Goal: Transaction & Acquisition: Download file/media

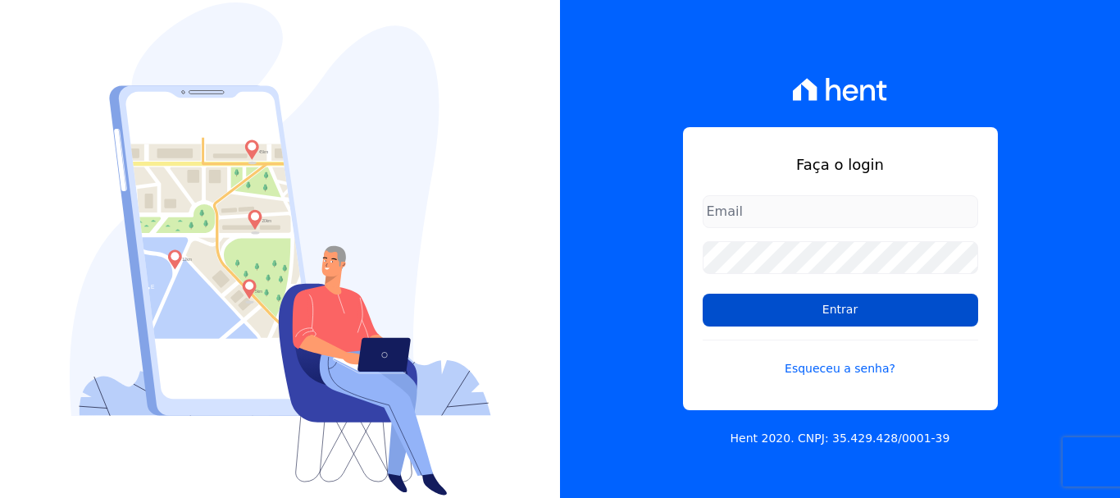
type input "cobranca@construtoralaterza.com.br"
click at [772, 305] on input "Entrar" at bounding box center [839, 309] width 275 height 33
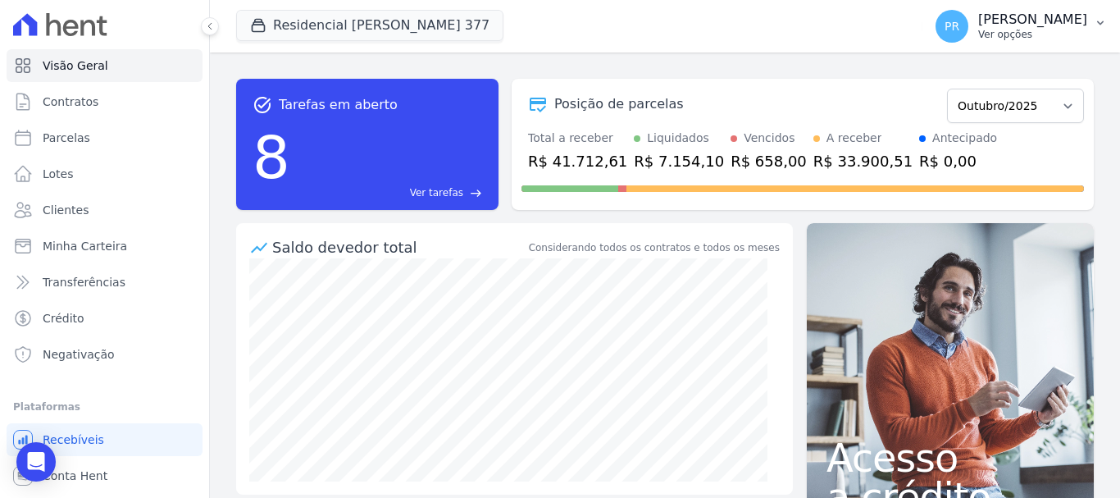
click at [1025, 13] on p "[PERSON_NAME]" at bounding box center [1032, 19] width 109 height 16
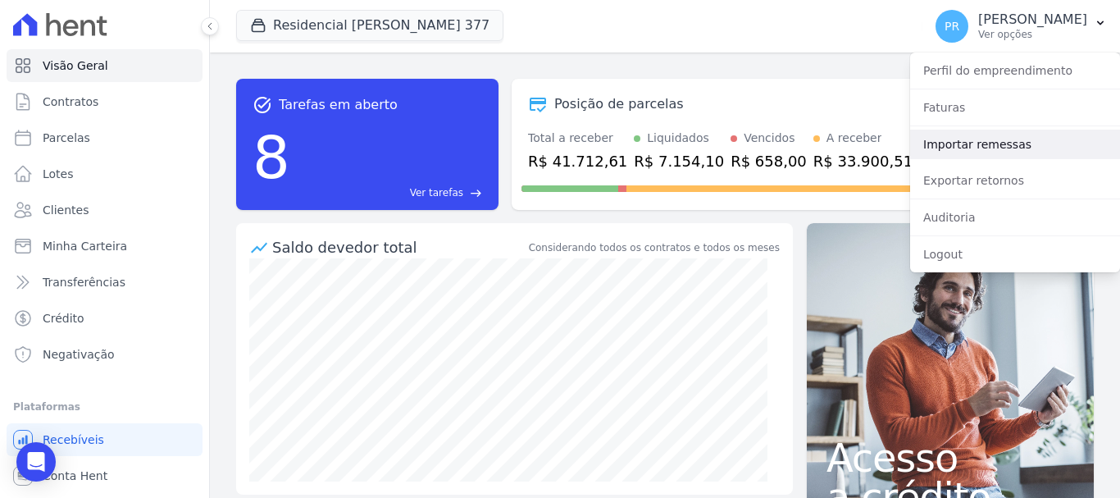
click at [965, 154] on link "Importar remessas" at bounding box center [1015, 144] width 210 height 30
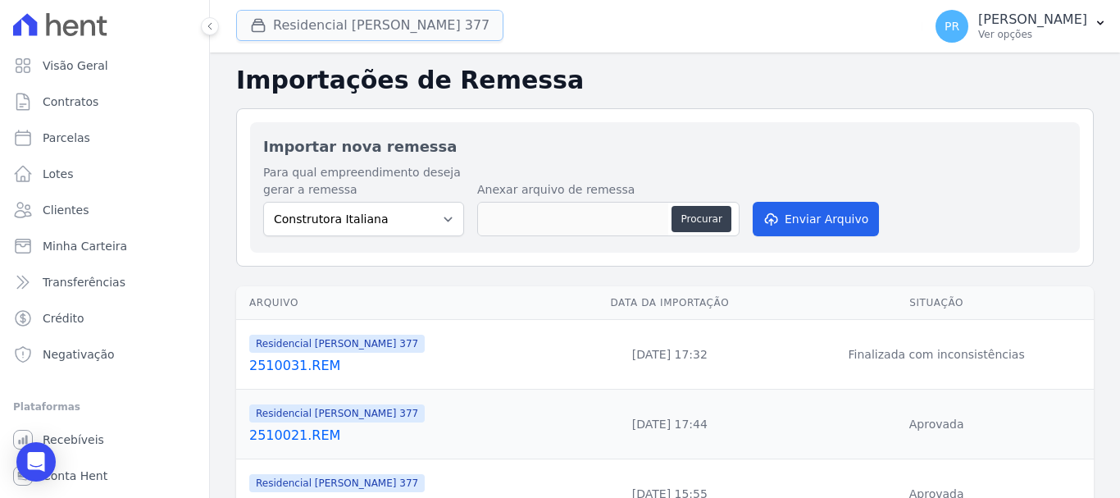
click at [423, 24] on button "Residencial [PERSON_NAME] Glória 377" at bounding box center [369, 25] width 267 height 31
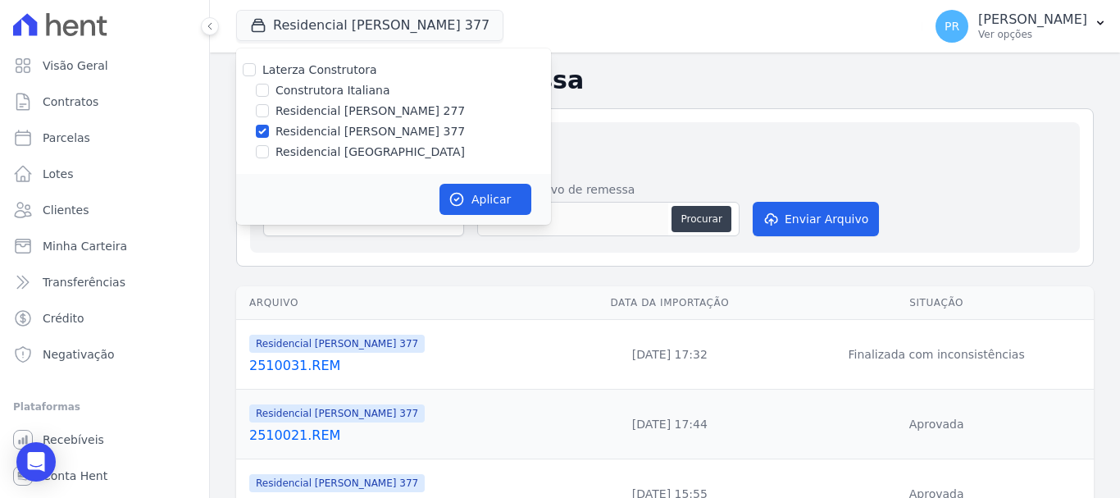
click at [330, 76] on label "Laterza Construtora" at bounding box center [319, 69] width 115 height 13
click at [256, 76] on input "Laterza Construtora" at bounding box center [249, 69] width 13 height 13
checkbox input "true"
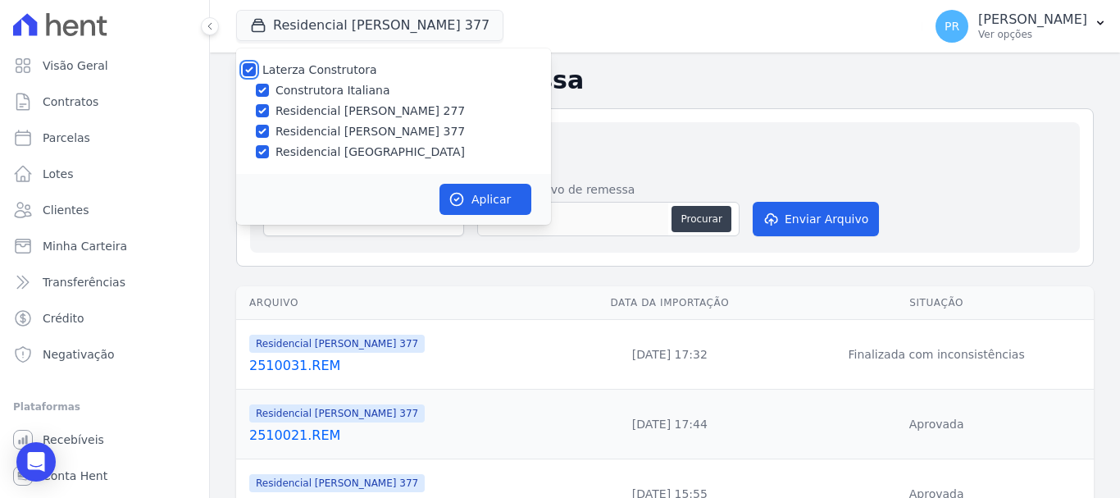
checkbox input "true"
click at [333, 75] on label "Laterza Construtora" at bounding box center [319, 69] width 115 height 13
click at [256, 75] on input "Laterza Construtora" at bounding box center [249, 69] width 13 height 13
checkbox input "false"
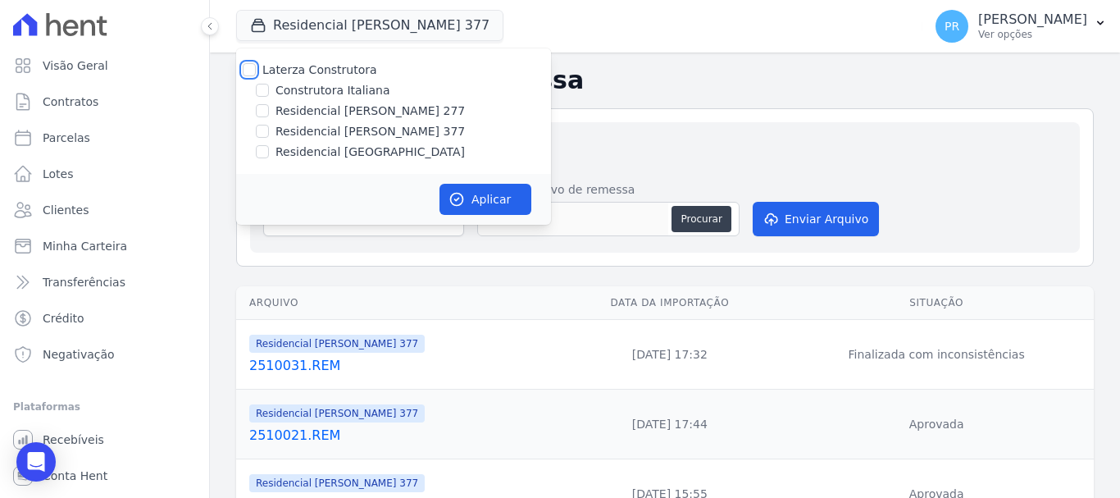
checkbox input "false"
click at [344, 97] on label "Construtora Italiana" at bounding box center [332, 90] width 114 height 17
click at [269, 97] on input "Construtora Italiana" at bounding box center [262, 90] width 13 height 13
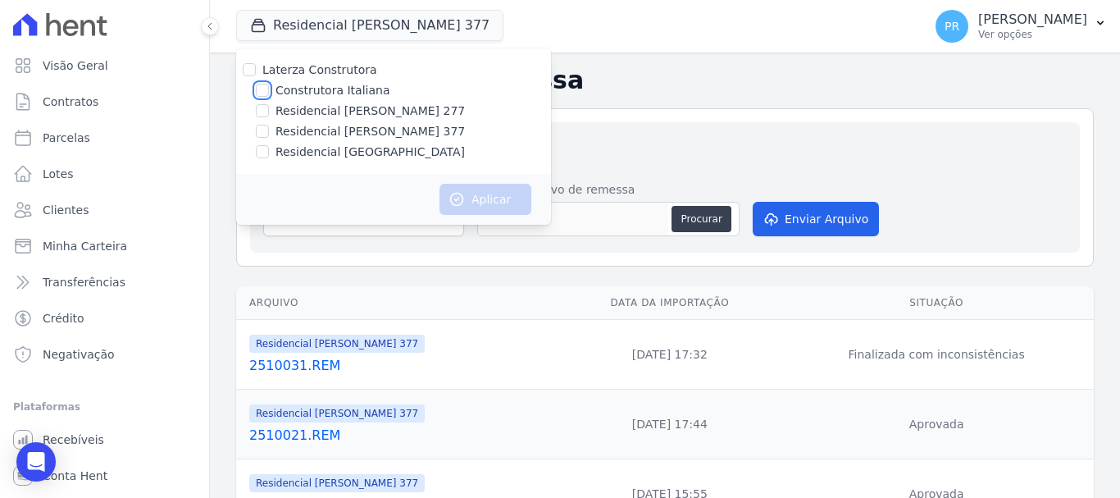
checkbox input "true"
click at [466, 193] on button "Aplicar" at bounding box center [485, 199] width 92 height 31
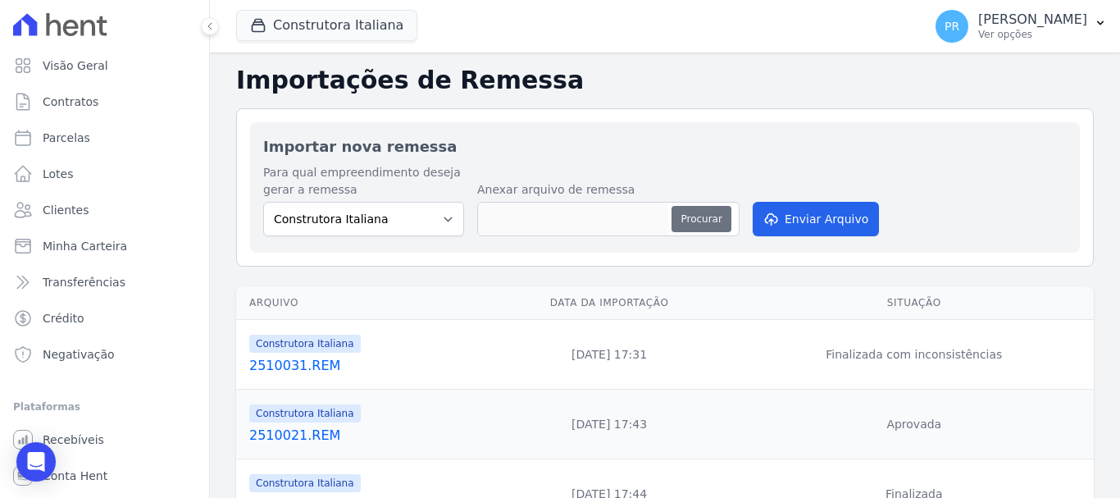
click at [683, 216] on button "Procurar" at bounding box center [700, 219] width 59 height 26
type input "2510061.REM"
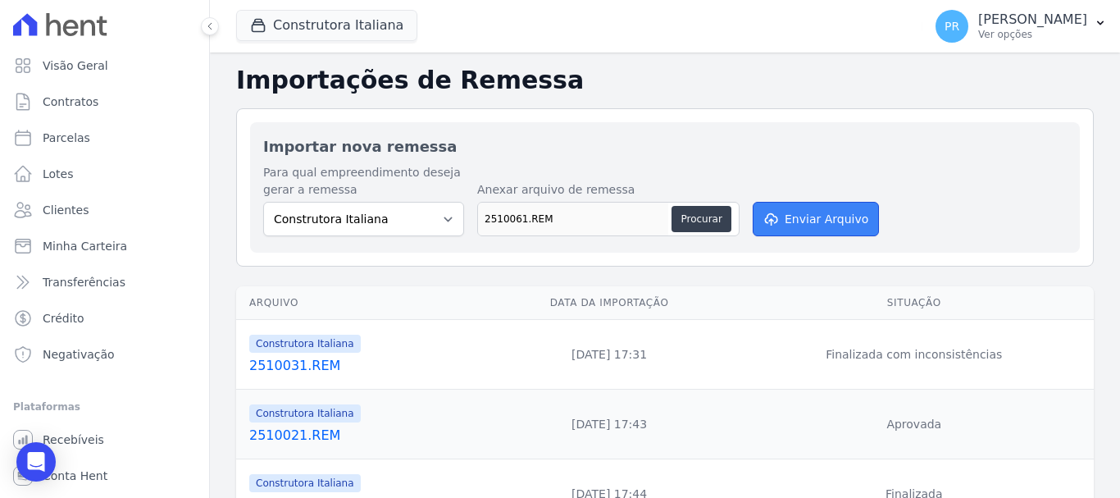
click at [818, 226] on button "Enviar Arquivo" at bounding box center [815, 219] width 126 height 34
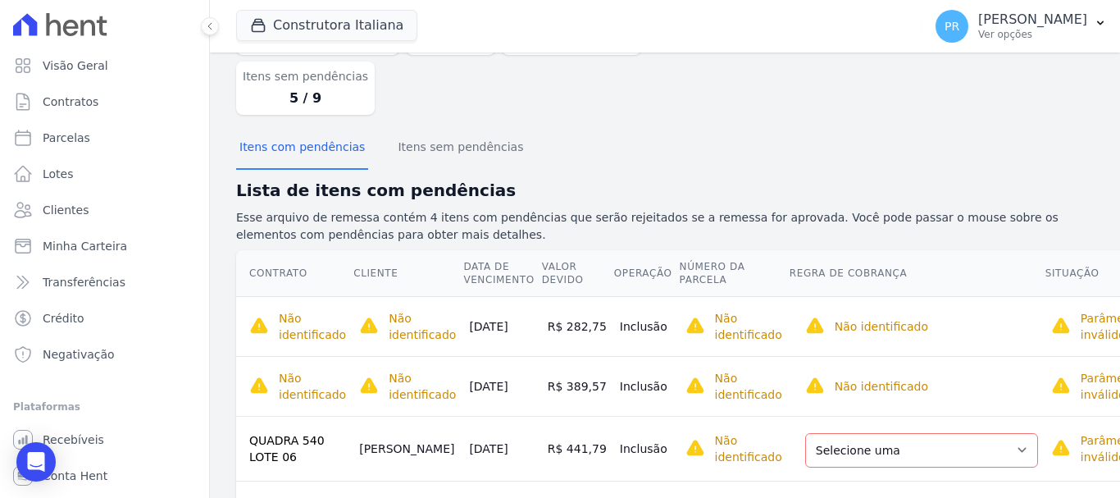
scroll to position [218, 0]
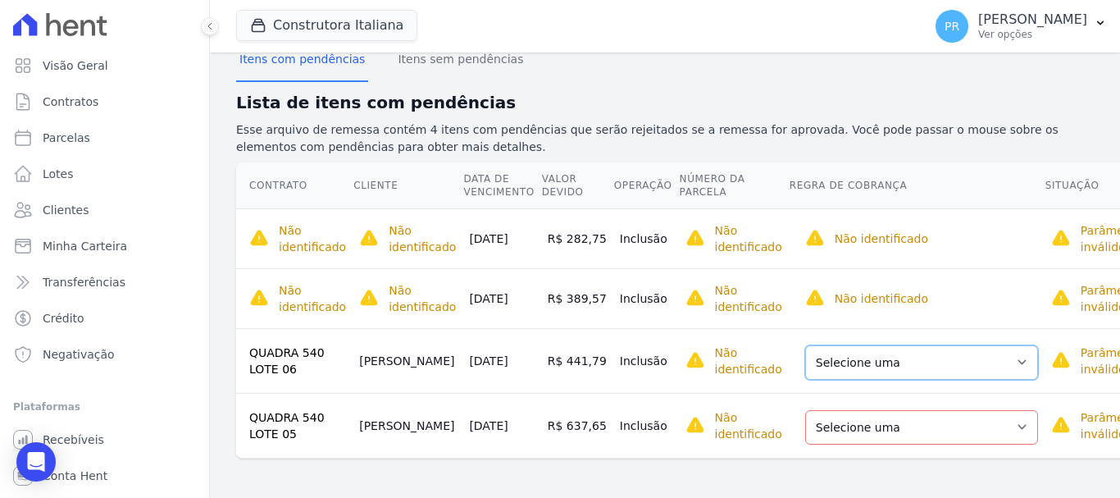
click at [838, 345] on select "Selecione uma Nova Parcela Avulsa Parcela Avulsa Existente Parcela Normal (16 X…" at bounding box center [921, 362] width 233 height 34
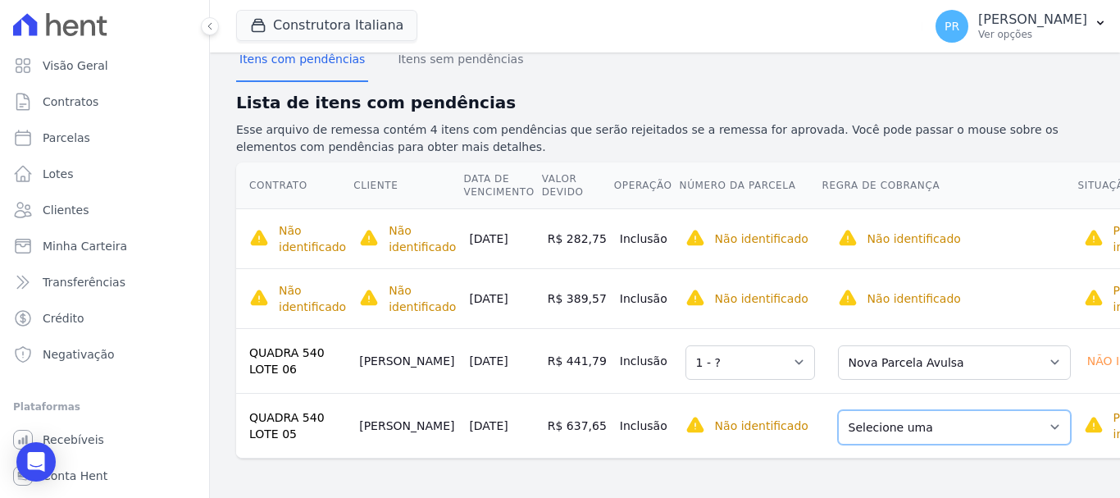
click at [865, 415] on select "Selecione uma Nova Parcela Avulsa Parcela Avulsa Existente Parcela Normal (17 X…" at bounding box center [954, 427] width 233 height 34
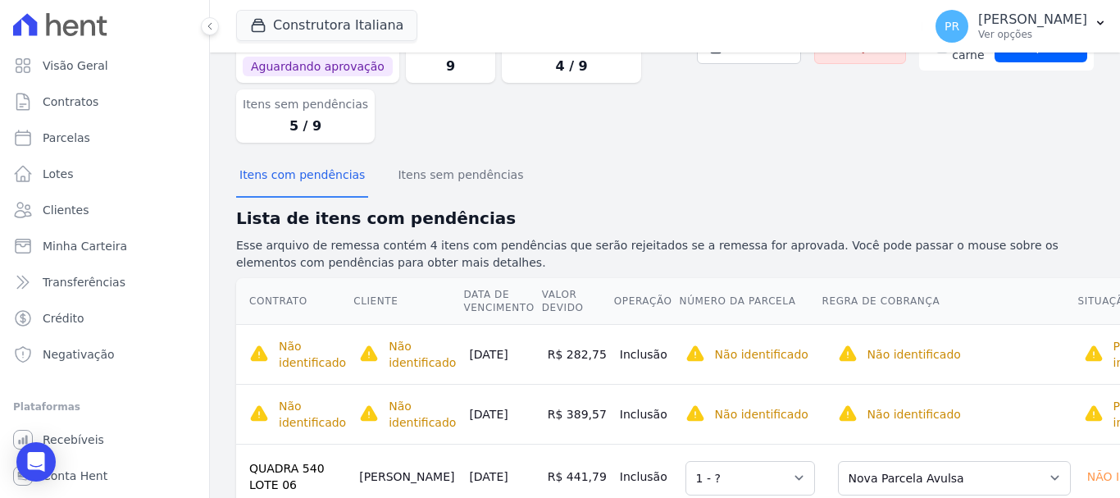
scroll to position [0, 0]
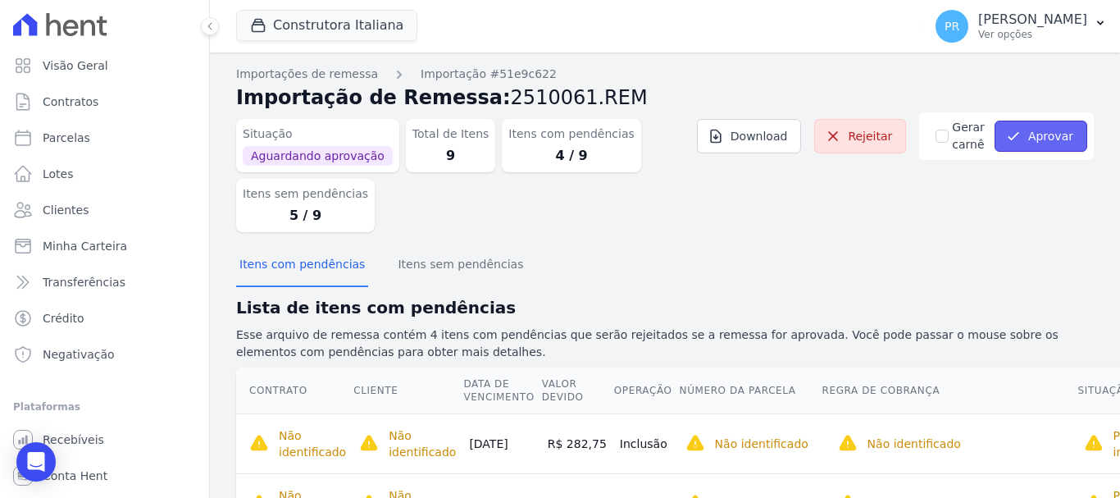
click at [1042, 131] on button "Aprovar" at bounding box center [1040, 135] width 93 height 31
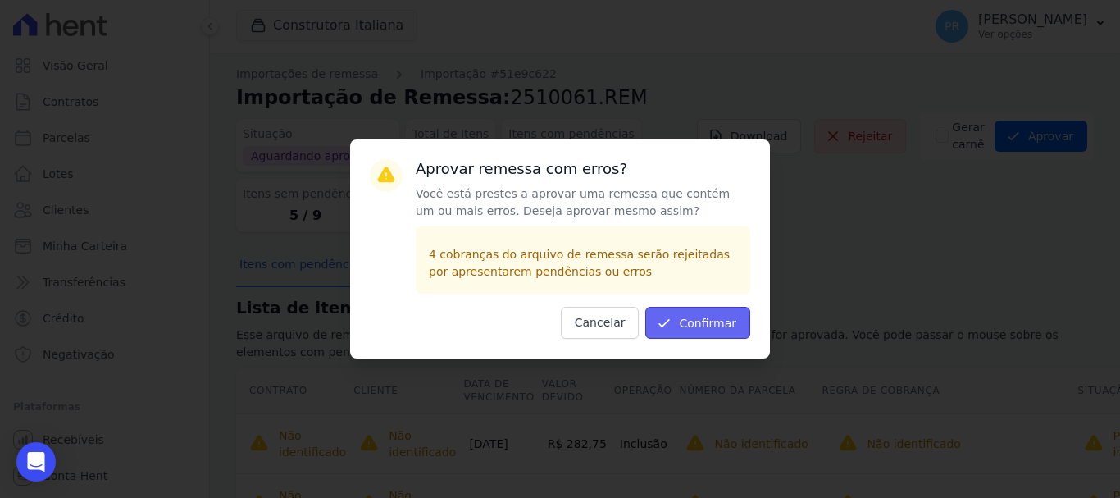
click at [729, 314] on button "Confirmar" at bounding box center [697, 323] width 105 height 32
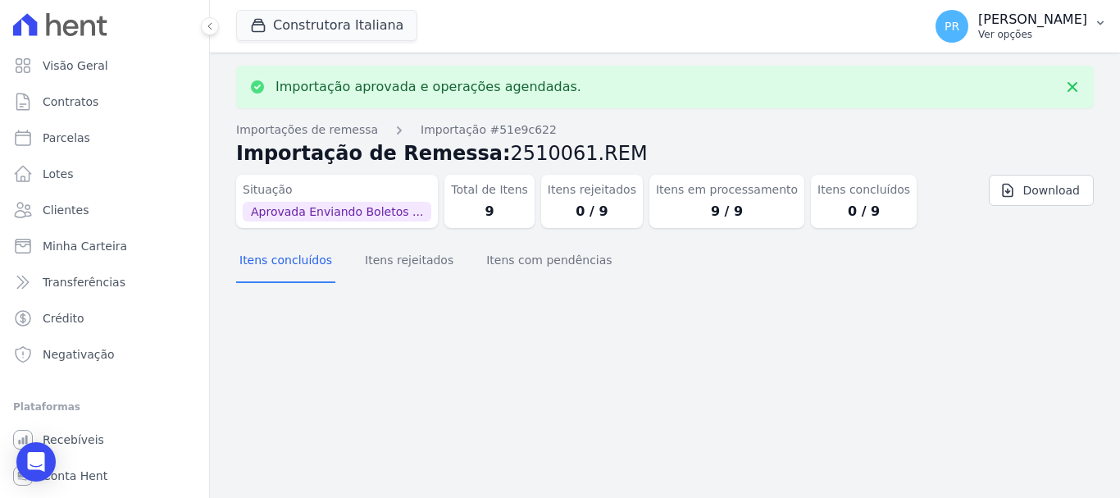
click at [1039, 32] on p "Ver opções" at bounding box center [1032, 34] width 109 height 13
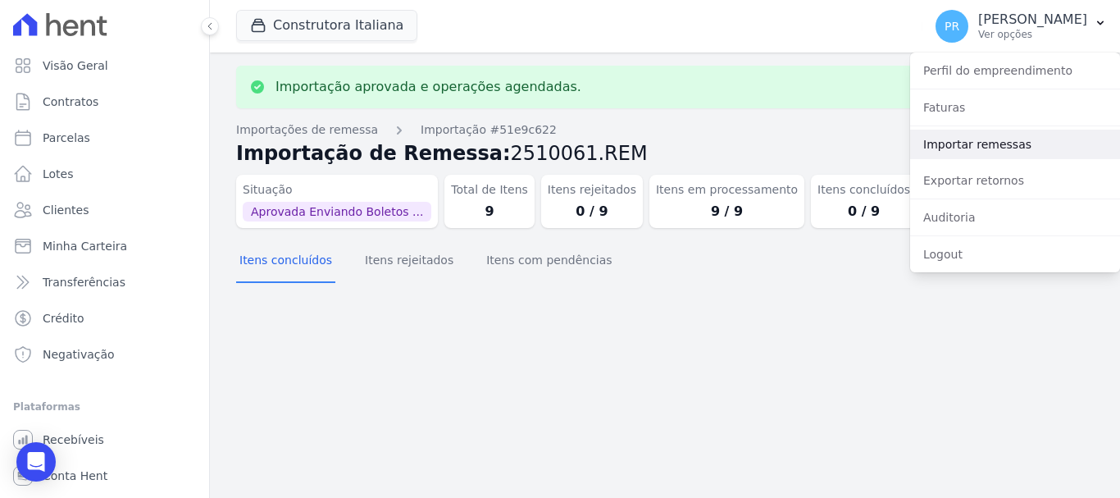
click at [960, 150] on link "Importar remessas" at bounding box center [1015, 144] width 210 height 30
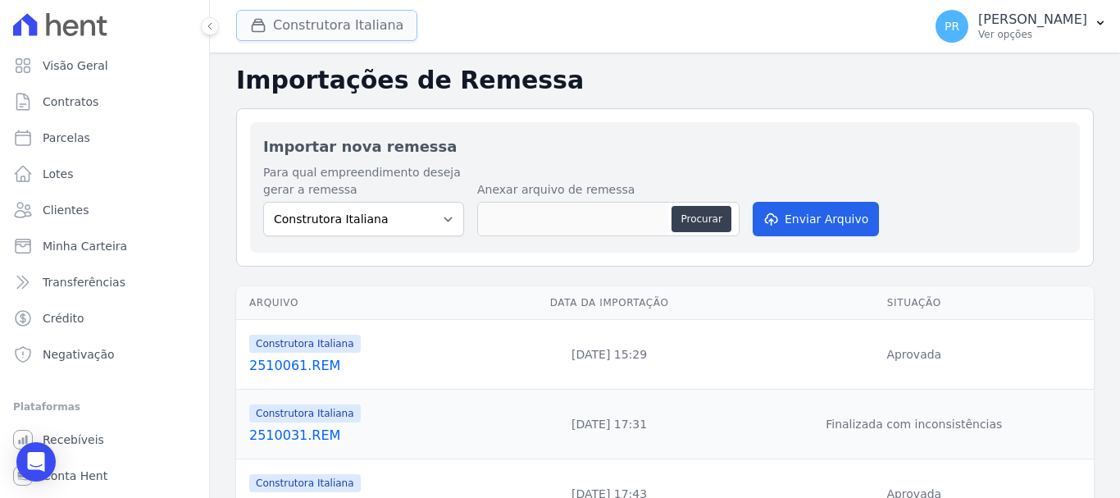
click at [309, 15] on button "Construtora Italiana" at bounding box center [326, 25] width 181 height 31
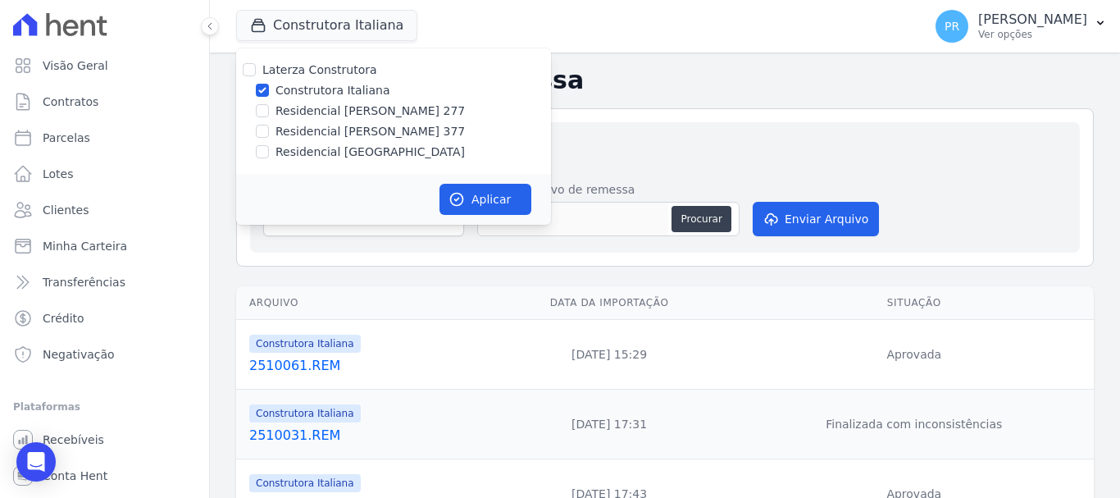
click at [293, 91] on label "Construtora Italiana" at bounding box center [332, 90] width 114 height 17
click at [269, 91] on input "Construtora Italiana" at bounding box center [262, 90] width 13 height 13
checkbox input "false"
click at [298, 115] on label "Residencial [PERSON_NAME] 277" at bounding box center [369, 110] width 189 height 17
click at [269, 115] on input "Residencial [PERSON_NAME] 277" at bounding box center [262, 110] width 13 height 13
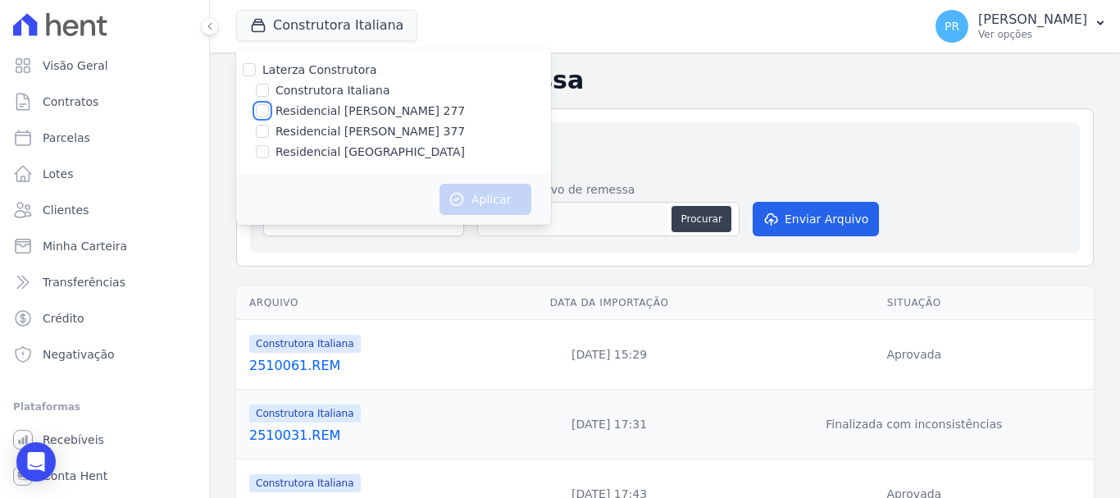
checkbox input "true"
click at [503, 212] on button "Aplicar" at bounding box center [485, 199] width 92 height 31
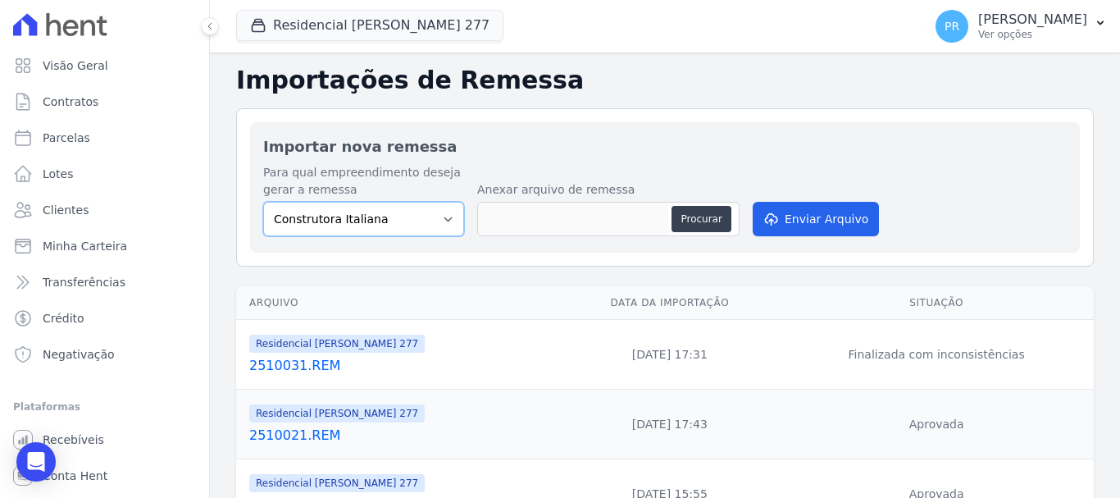
drag, startPoint x: 420, startPoint y: 207, endPoint x: 417, endPoint y: 230, distance: 24.0
click at [420, 207] on select "Construtora Italiana Residencial [PERSON_NAME] 277 Residencial [PERSON_NAME][ST…" at bounding box center [363, 219] width 201 height 34
select select "7d698934-b935-4dc9-aa46-576f3138731b"
click at [263, 202] on select "Construtora Italiana Residencial [PERSON_NAME] 277 Residencial [PERSON_NAME][ST…" at bounding box center [363, 219] width 201 height 34
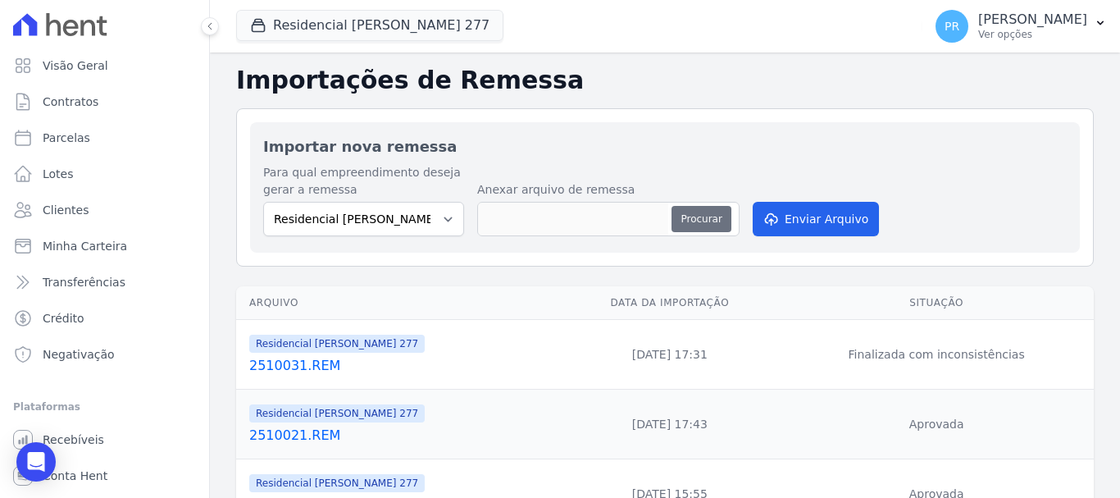
click at [698, 220] on button "Procurar" at bounding box center [700, 219] width 59 height 26
type input "2510061.REM"
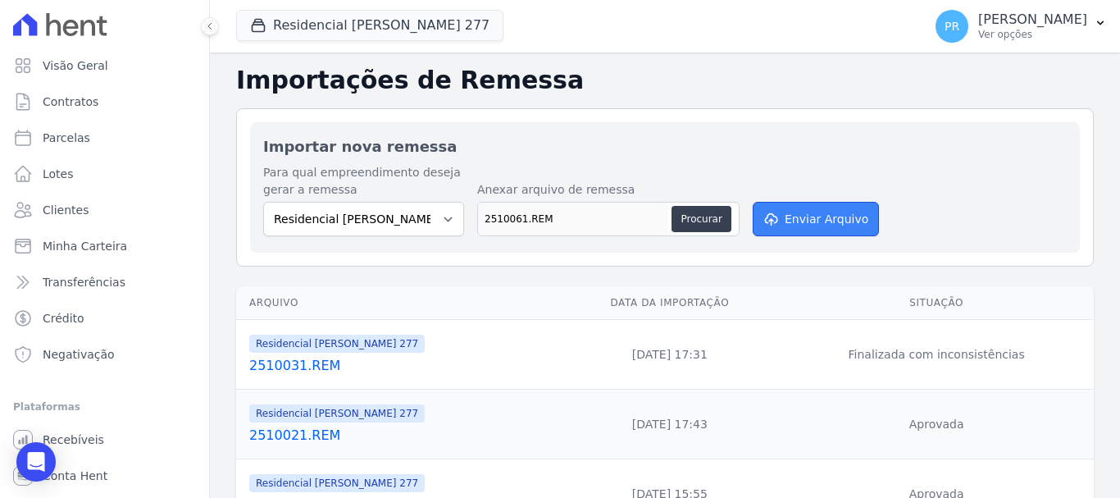
click at [791, 221] on button "Enviar Arquivo" at bounding box center [815, 219] width 126 height 34
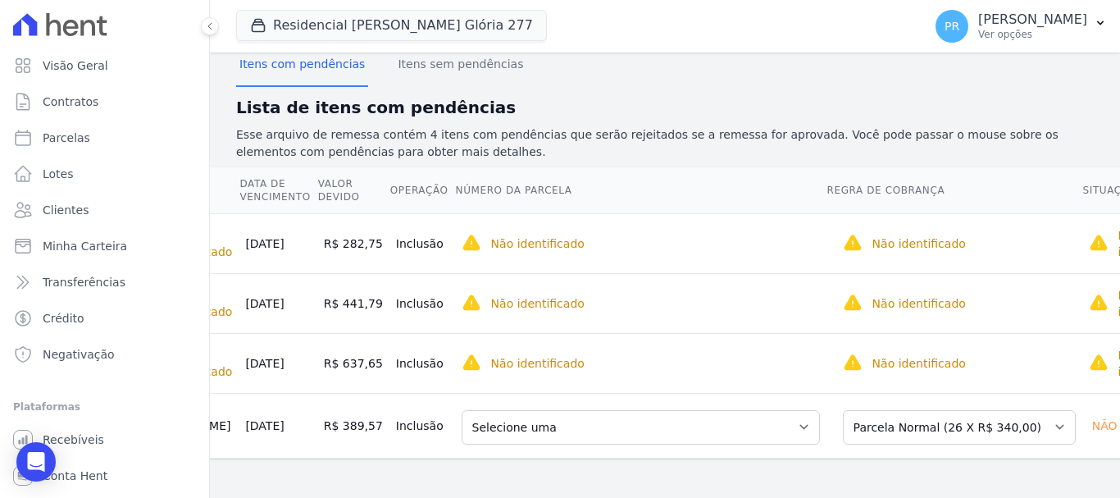
scroll to position [0, 270]
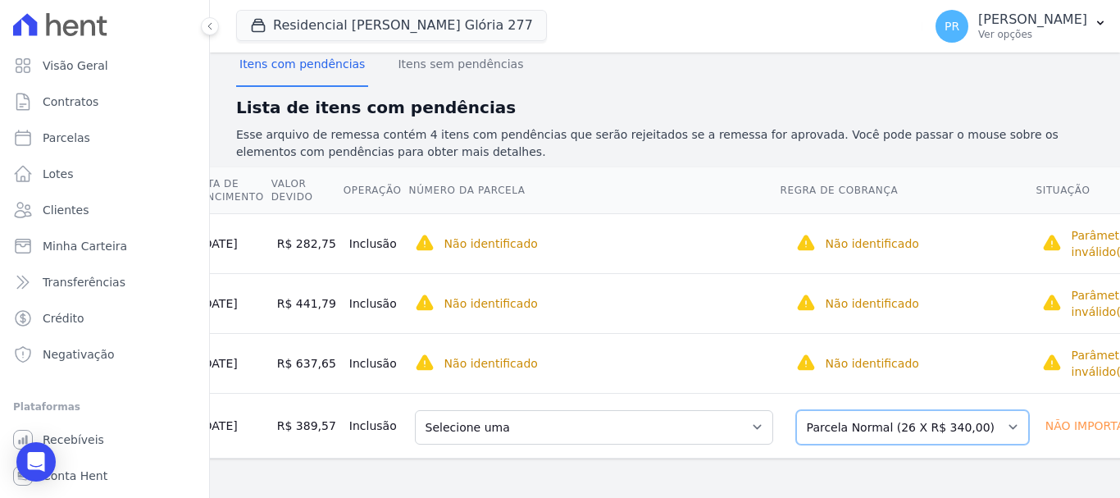
click at [938, 410] on select "Selecione uma Nova Parcela Avulsa Parcela Avulsa Existente Parcela Normal (26 X…" at bounding box center [912, 427] width 233 height 34
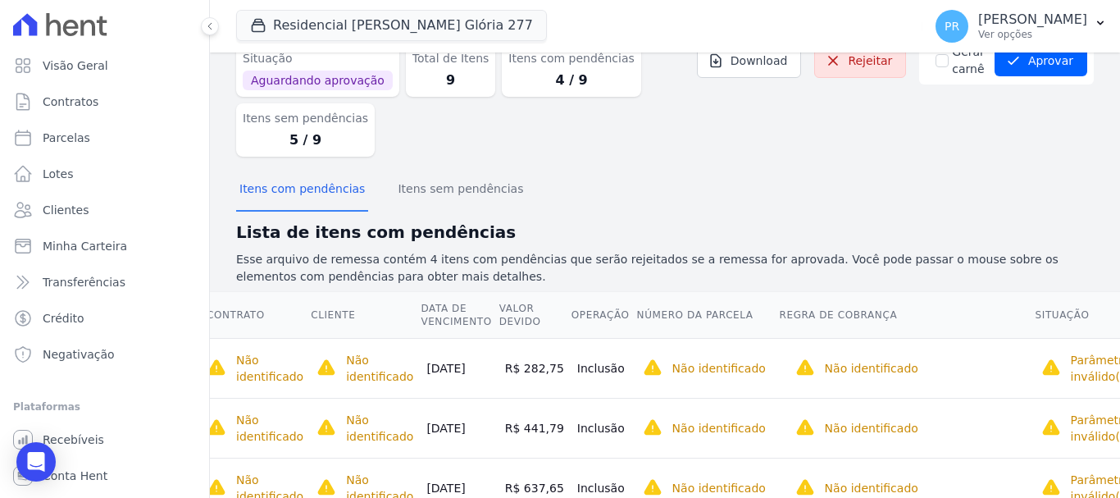
scroll to position [0, 0]
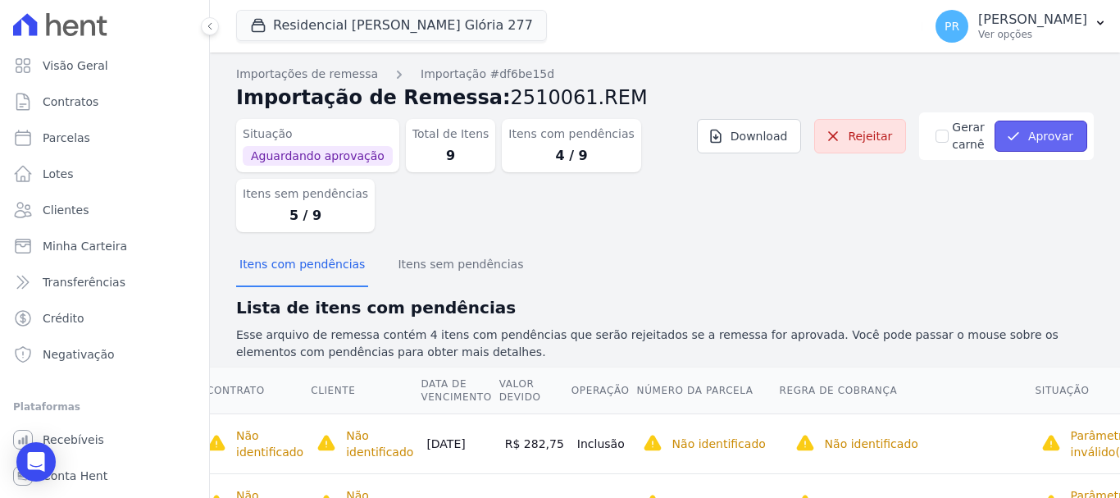
click at [1035, 130] on button "Aprovar" at bounding box center [1040, 135] width 93 height 31
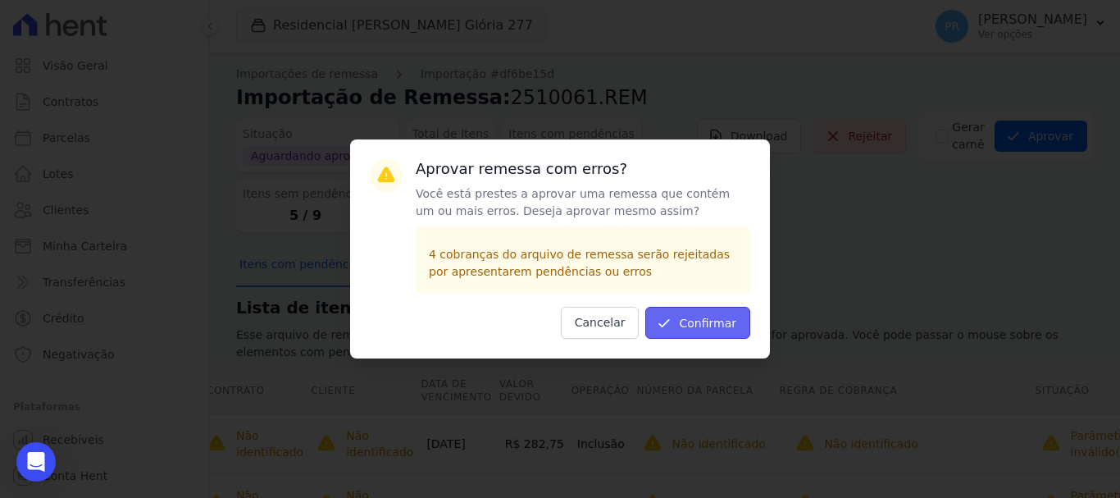
click at [692, 320] on button "Confirmar" at bounding box center [697, 323] width 105 height 32
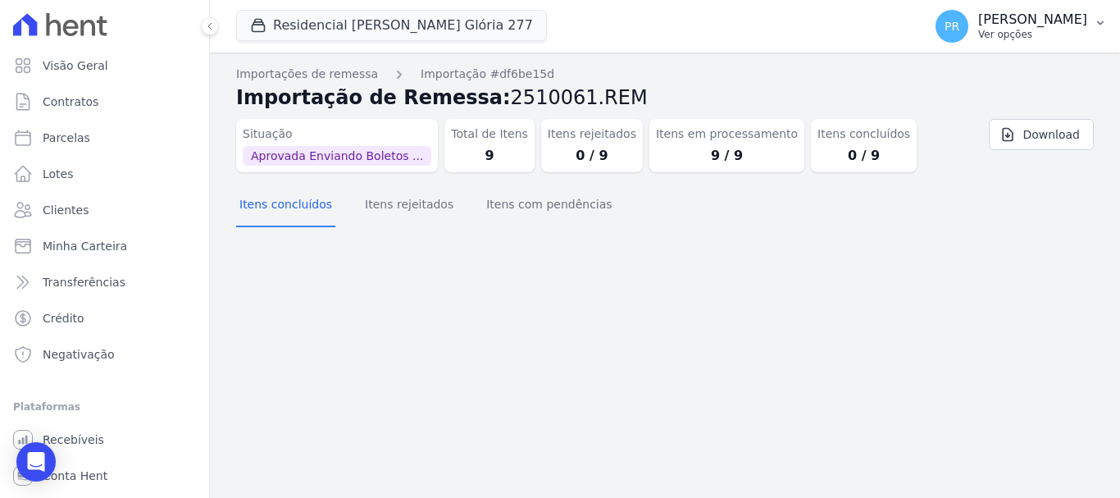
click at [998, 29] on div "PR [PERSON_NAME] Ver opções" at bounding box center [1011, 26] width 152 height 33
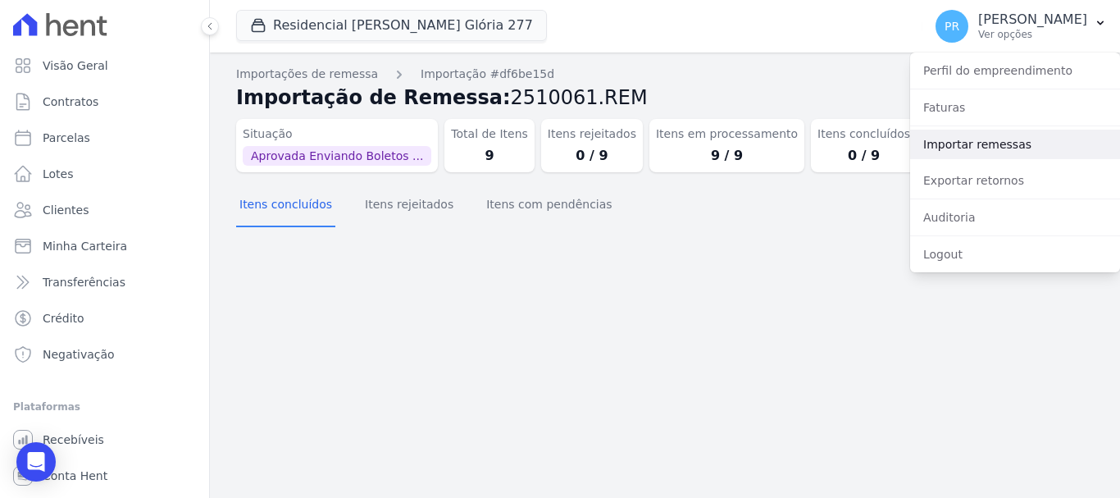
click at [960, 134] on link "Importar remessas" at bounding box center [1015, 144] width 210 height 30
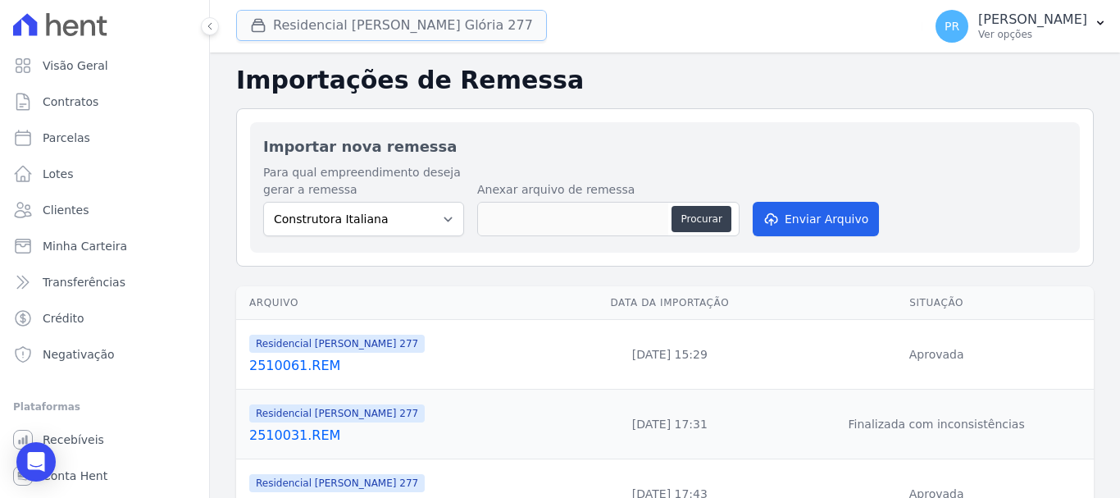
click at [358, 26] on button "Residencial Maria Da Glória 277" at bounding box center [391, 25] width 311 height 31
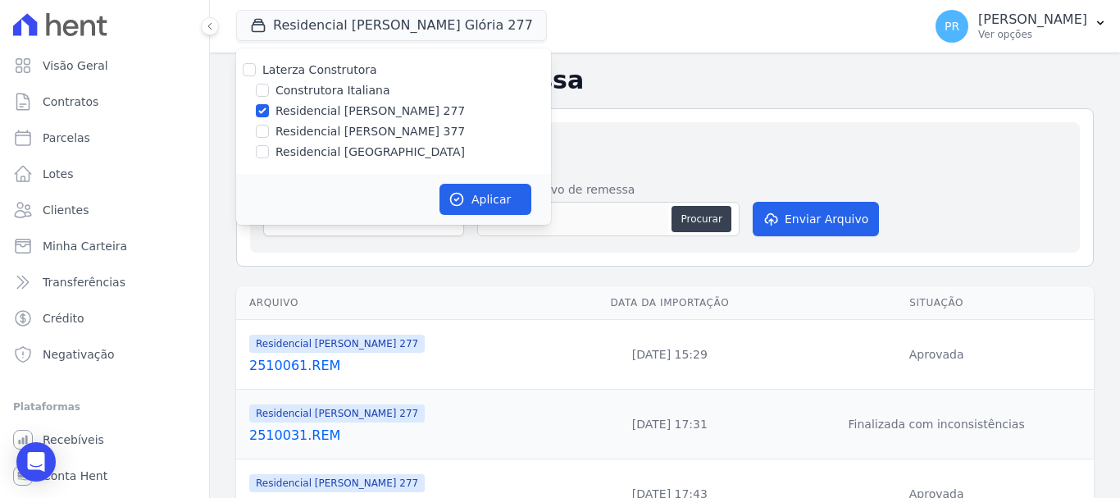
click at [343, 111] on label "Residencial [PERSON_NAME] 277" at bounding box center [369, 110] width 189 height 17
click at [269, 111] on input "Residencial [PERSON_NAME] 277" at bounding box center [262, 110] width 13 height 13
checkbox input "false"
click at [346, 132] on label "Residencial [PERSON_NAME] 377" at bounding box center [369, 131] width 189 height 17
click at [269, 132] on input "Residencial [PERSON_NAME] 377" at bounding box center [262, 131] width 13 height 13
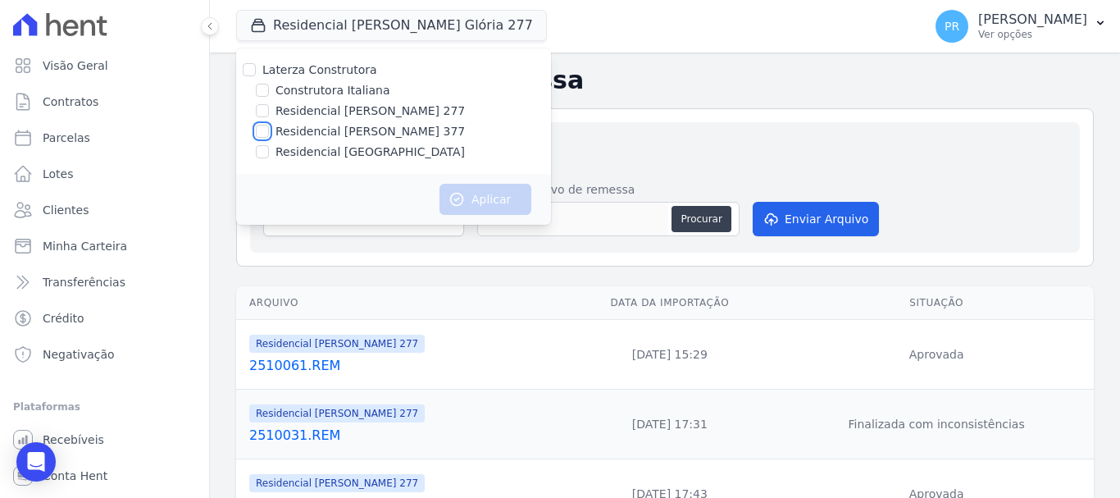
checkbox input "true"
click at [473, 184] on button "Aplicar" at bounding box center [485, 199] width 92 height 31
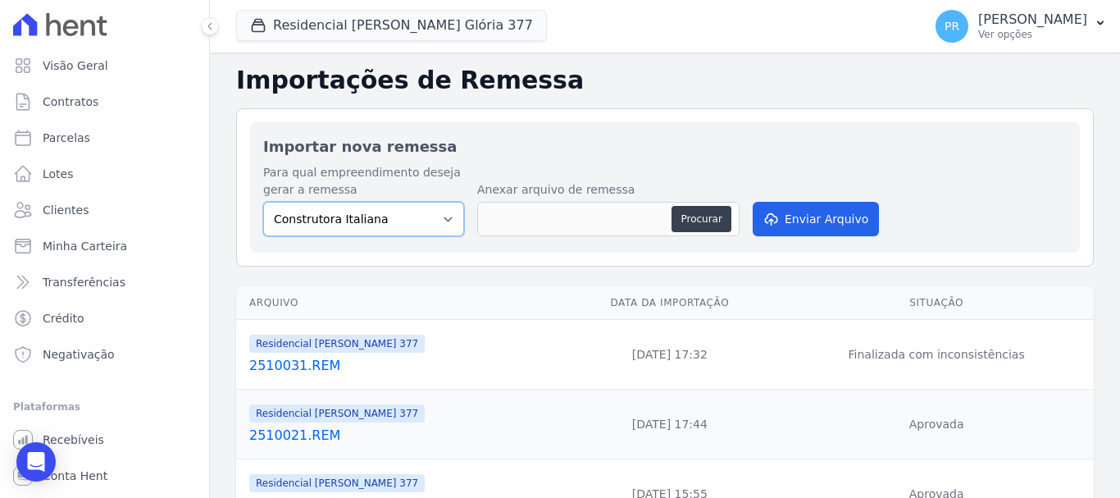
click at [411, 229] on select "Construtora Italiana Residencial [PERSON_NAME] 277 Residencial [PERSON_NAME][ST…" at bounding box center [363, 219] width 201 height 34
select select "0cd9190e-dfd9-46e5-afc8-7298ef4c0c2b"
click at [263, 202] on select "Construtora Italiana Residencial [PERSON_NAME] 277 Residencial [PERSON_NAME][ST…" at bounding box center [363, 219] width 201 height 34
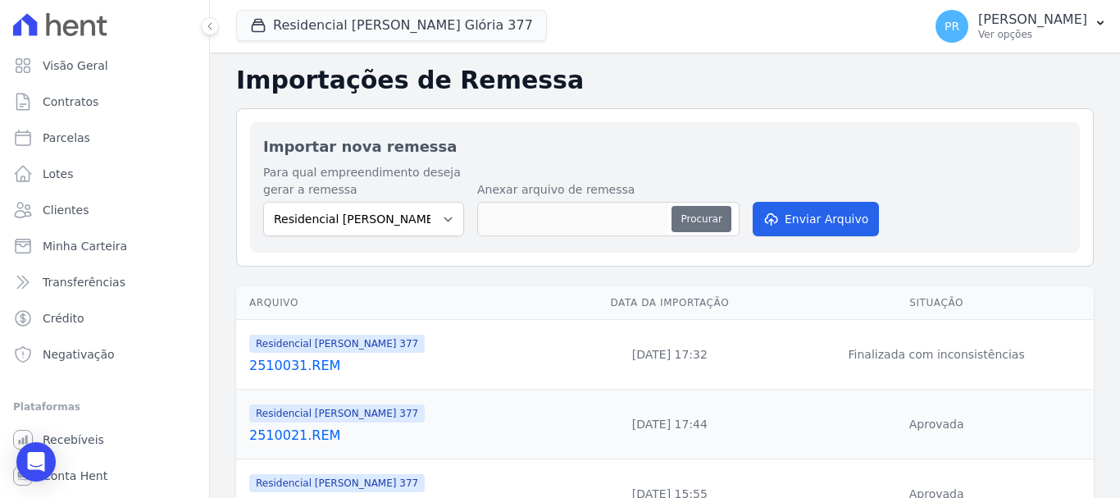
click at [701, 220] on button "Procurar" at bounding box center [700, 219] width 59 height 26
type input "2510061.REM"
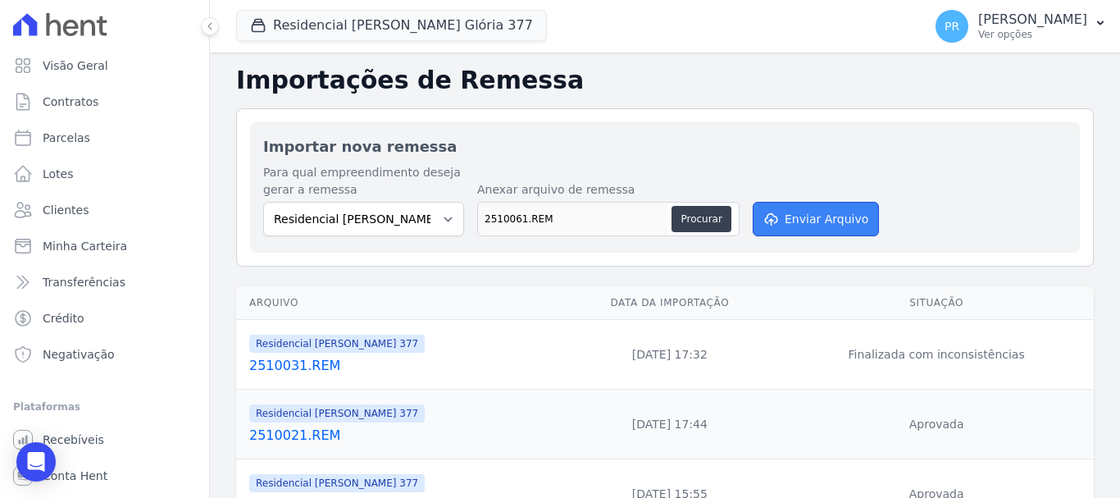
click at [819, 221] on button "Enviar Arquivo" at bounding box center [815, 219] width 126 height 34
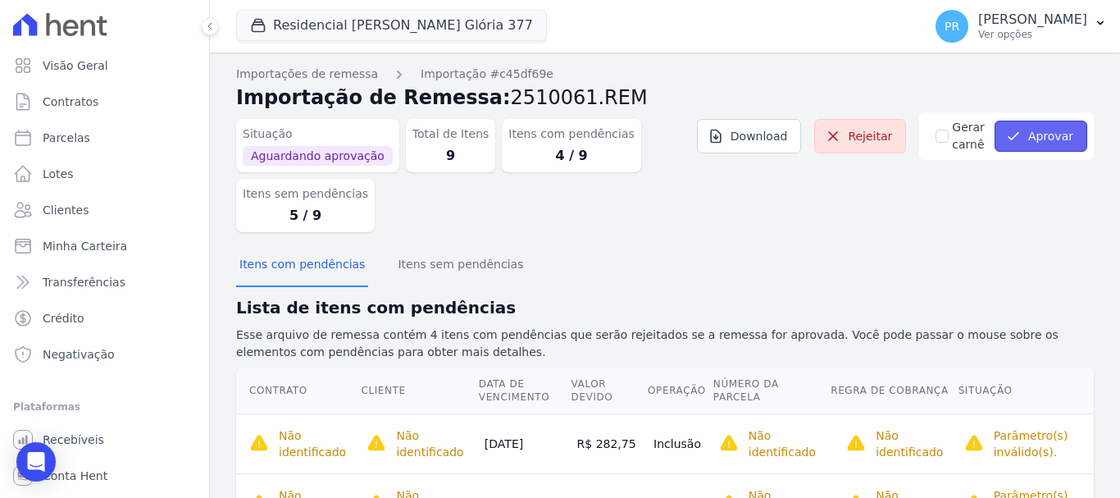
click at [1027, 144] on button "Aprovar" at bounding box center [1040, 135] width 93 height 31
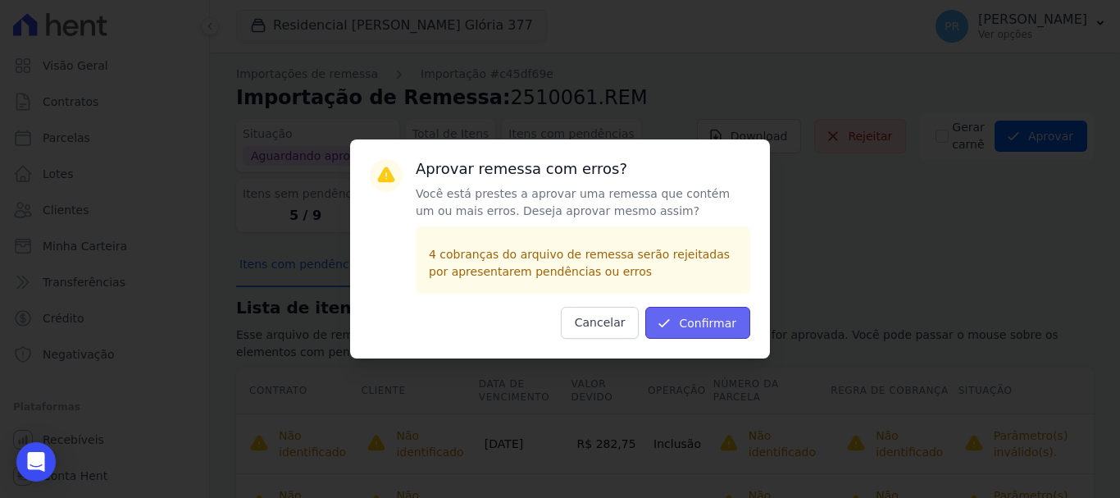
click at [732, 314] on button "Confirmar" at bounding box center [697, 323] width 105 height 32
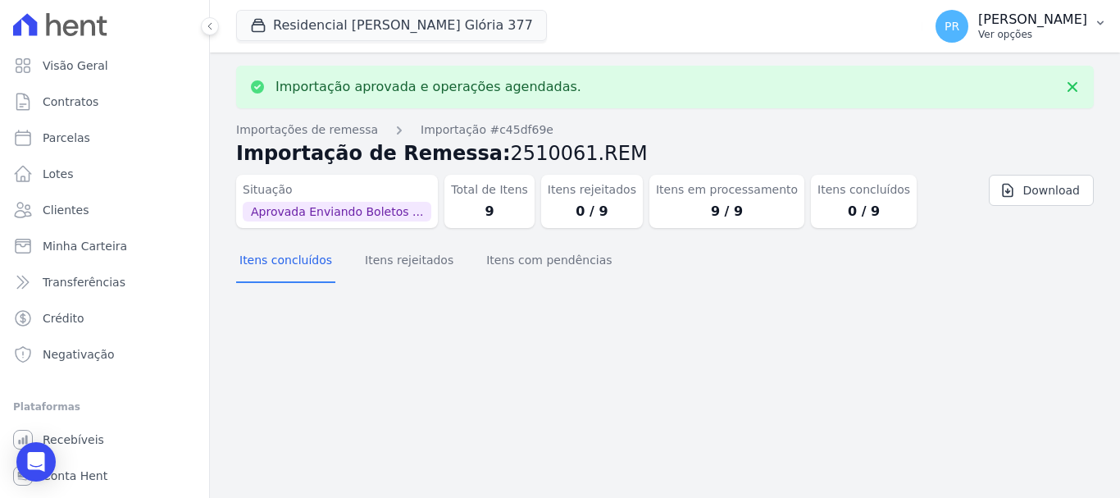
click at [1034, 29] on p "Ver opções" at bounding box center [1032, 34] width 109 height 13
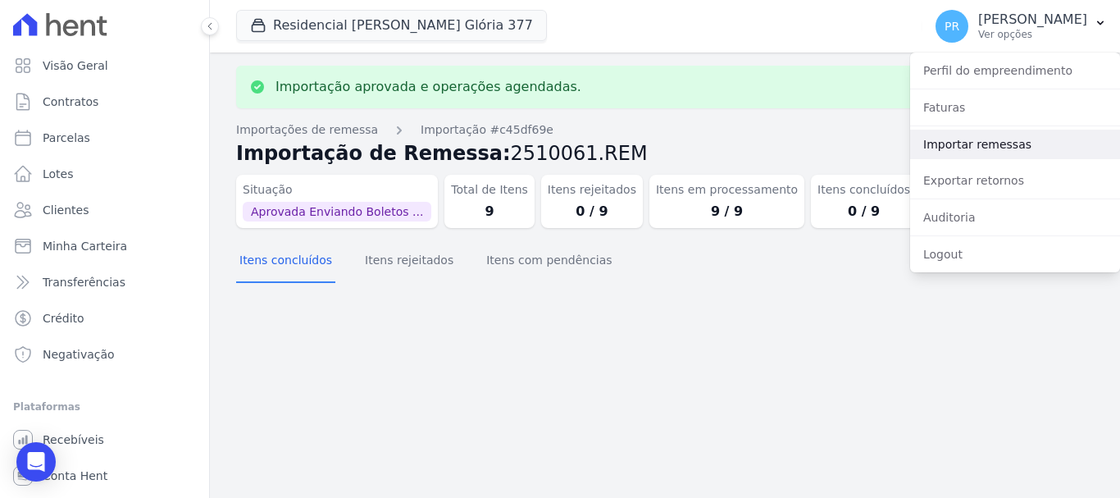
click at [979, 140] on link "Importar remessas" at bounding box center [1015, 144] width 210 height 30
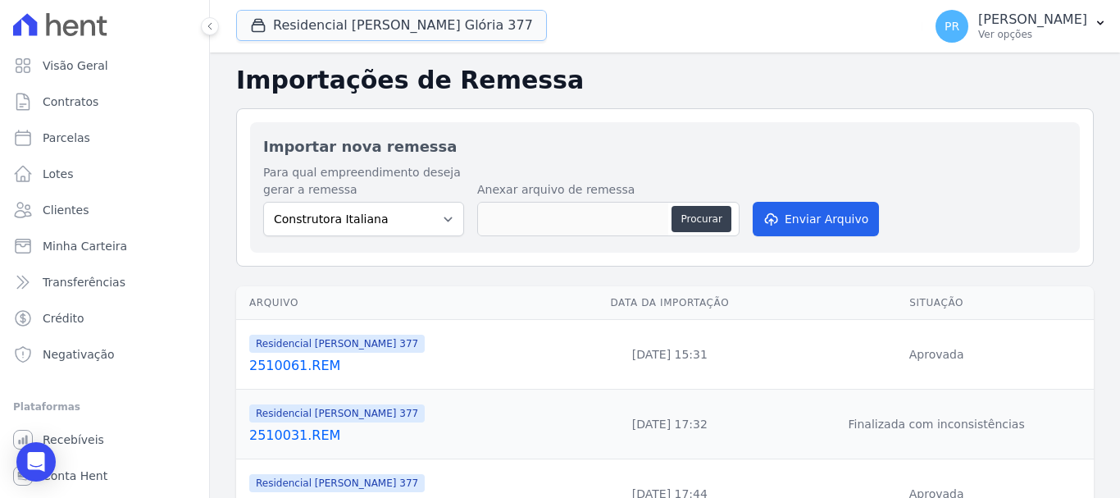
click at [405, 32] on button "Residencial [PERSON_NAME] Glória 377" at bounding box center [391, 25] width 311 height 31
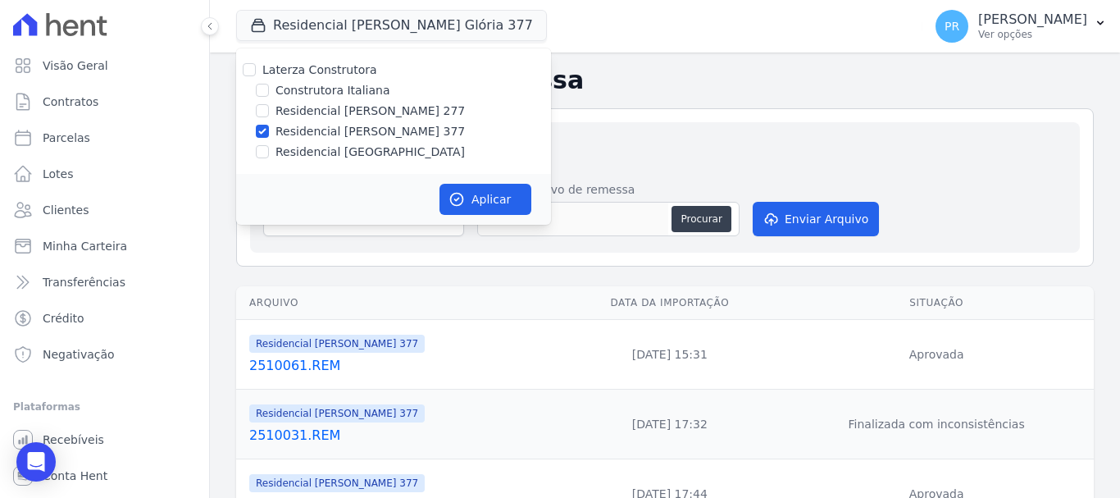
click at [326, 129] on label "Residencial [PERSON_NAME] 377" at bounding box center [369, 131] width 189 height 17
click at [269, 129] on input "Residencial [PERSON_NAME] 377" at bounding box center [262, 131] width 13 height 13
checkbox input "false"
click at [322, 152] on label "Residencial [GEOGRAPHIC_DATA]" at bounding box center [369, 151] width 189 height 17
click at [269, 152] on input "Residencial [GEOGRAPHIC_DATA]" at bounding box center [262, 151] width 13 height 13
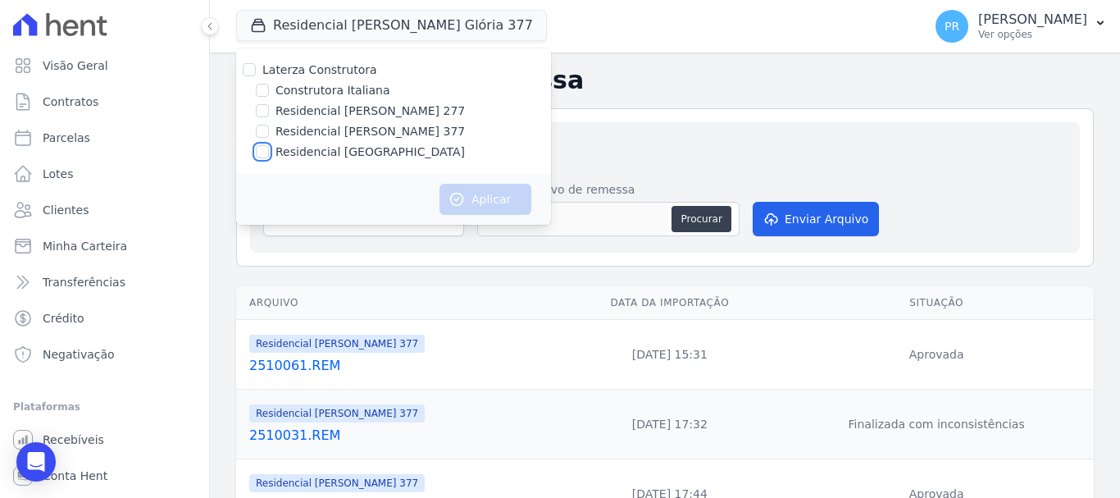
checkbox input "true"
click at [452, 194] on icon "button" at bounding box center [456, 199] width 16 height 16
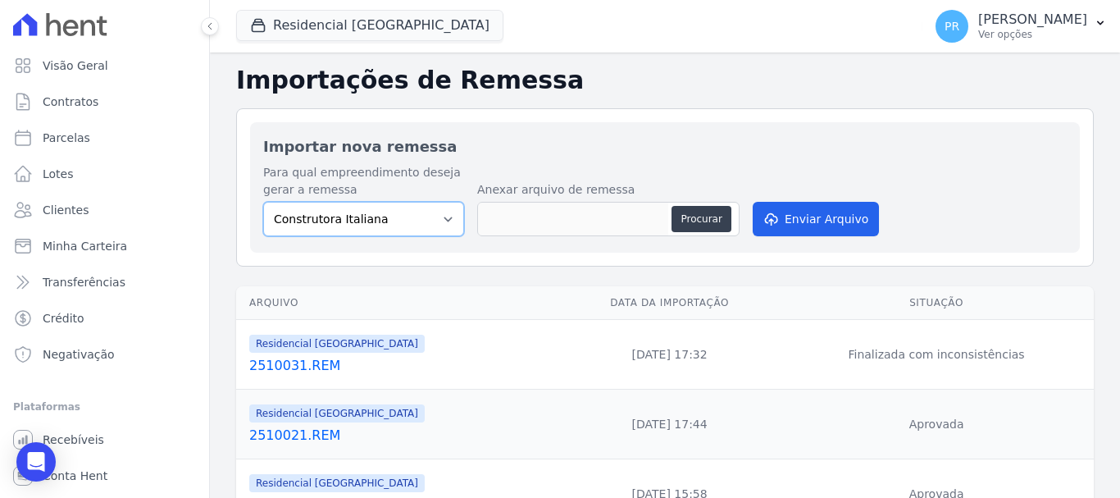
click at [374, 219] on select "Construtora Italiana Residencial [PERSON_NAME] 277 Residencial [PERSON_NAME][ST…" at bounding box center [363, 219] width 201 height 34
select select "6440c0a1-232b-4aa1-adfe-88cb95fffe46"
click at [263, 202] on select "Construtora Italiana Residencial [PERSON_NAME] 277 Residencial [PERSON_NAME][ST…" at bounding box center [363, 219] width 201 height 34
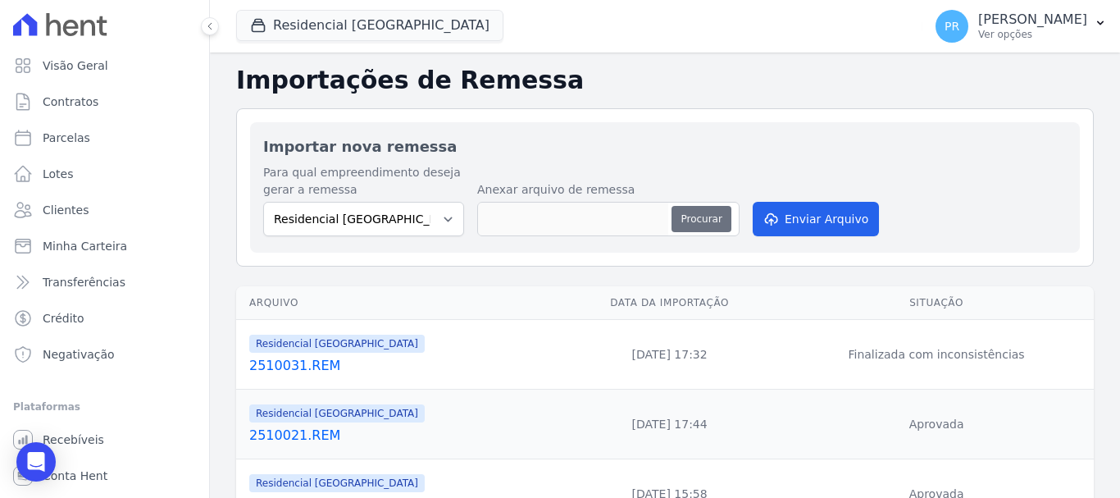
click at [698, 228] on button "Procurar" at bounding box center [700, 219] width 59 height 26
type input "2510061.REM"
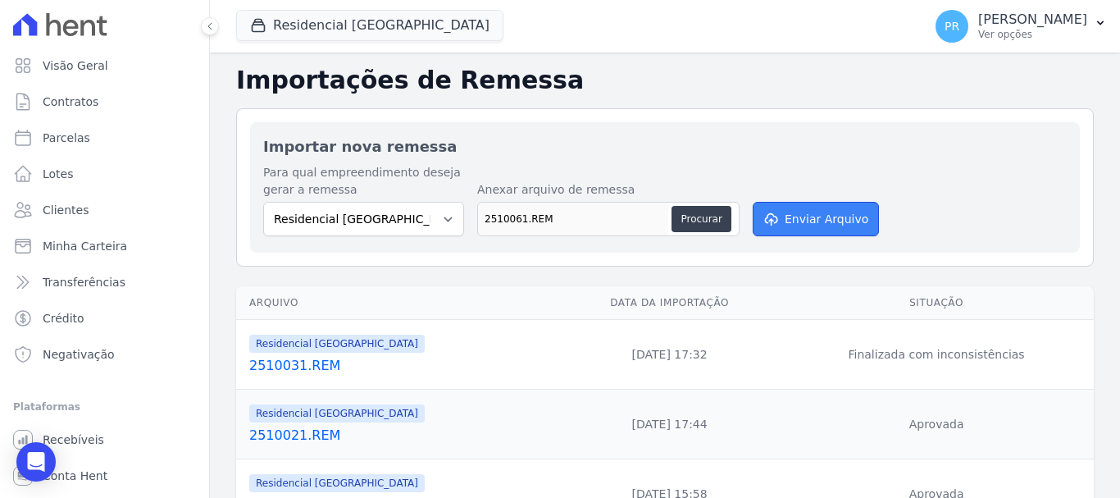
click at [829, 222] on button "Enviar Arquivo" at bounding box center [815, 219] width 126 height 34
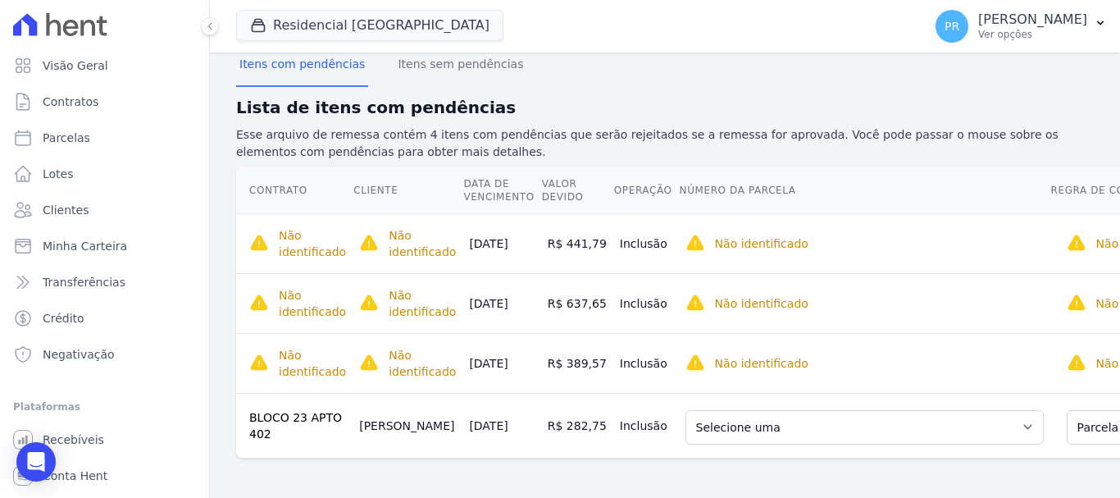
scroll to position [0, 269]
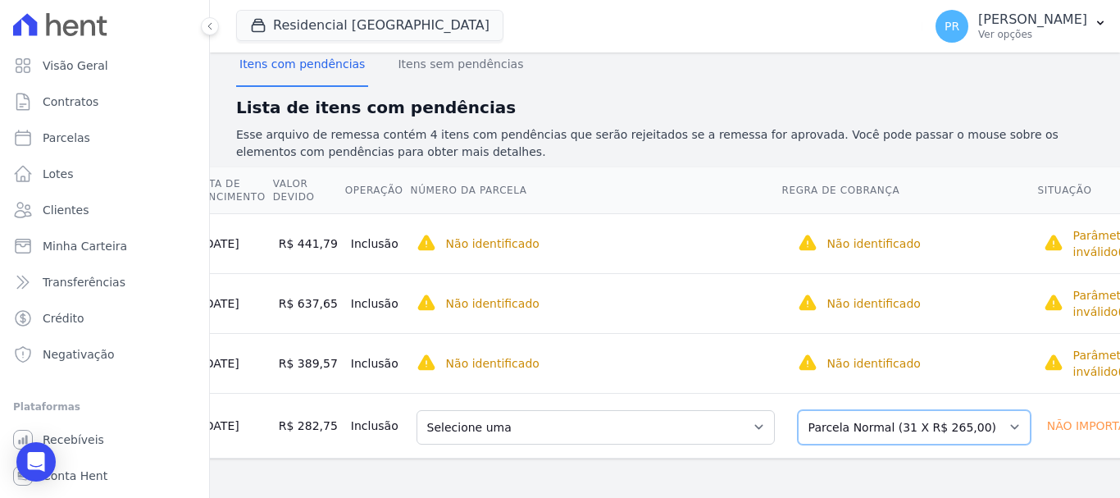
click at [955, 410] on select "Selecione uma Nova Parcela Avulsa Parcela Avulsa Existente Parcela Normal (31 X…" at bounding box center [913, 427] width 233 height 34
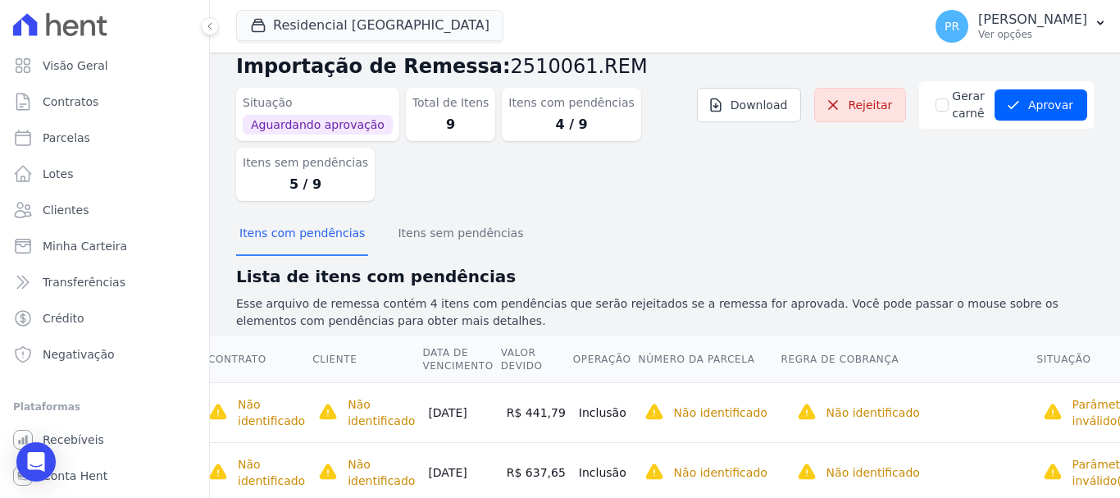
scroll to position [0, 0]
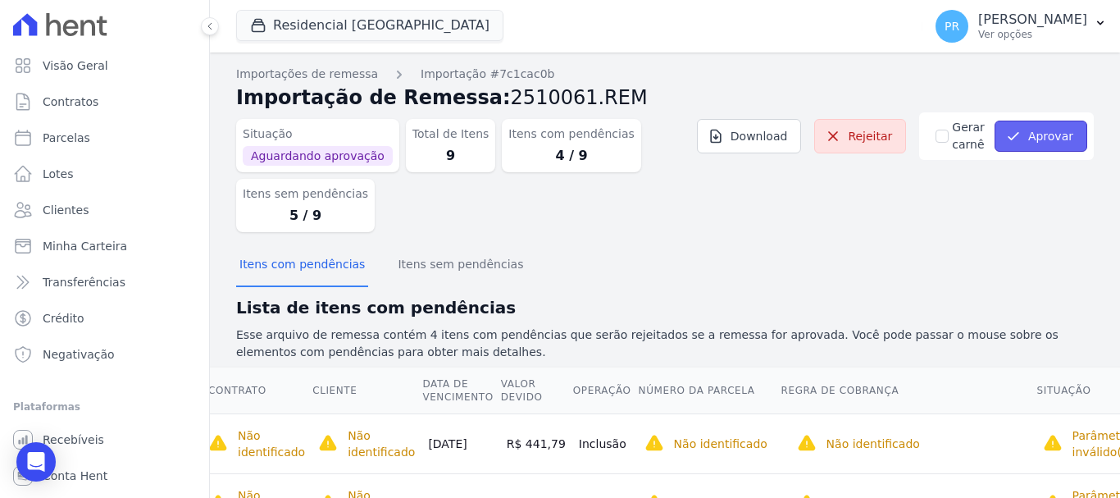
click at [1042, 124] on button "Aprovar" at bounding box center [1040, 135] width 93 height 31
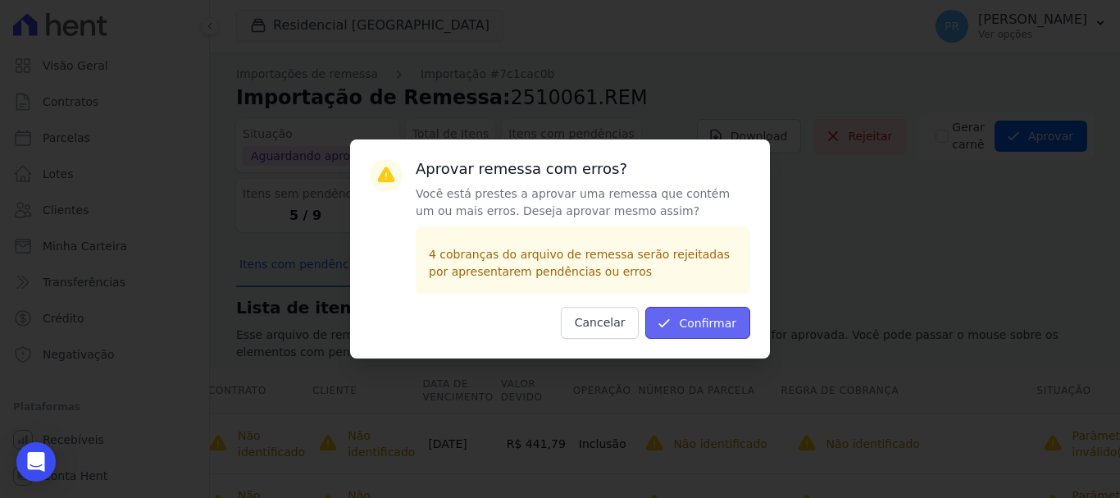
click at [729, 324] on button "Confirmar" at bounding box center [697, 323] width 105 height 32
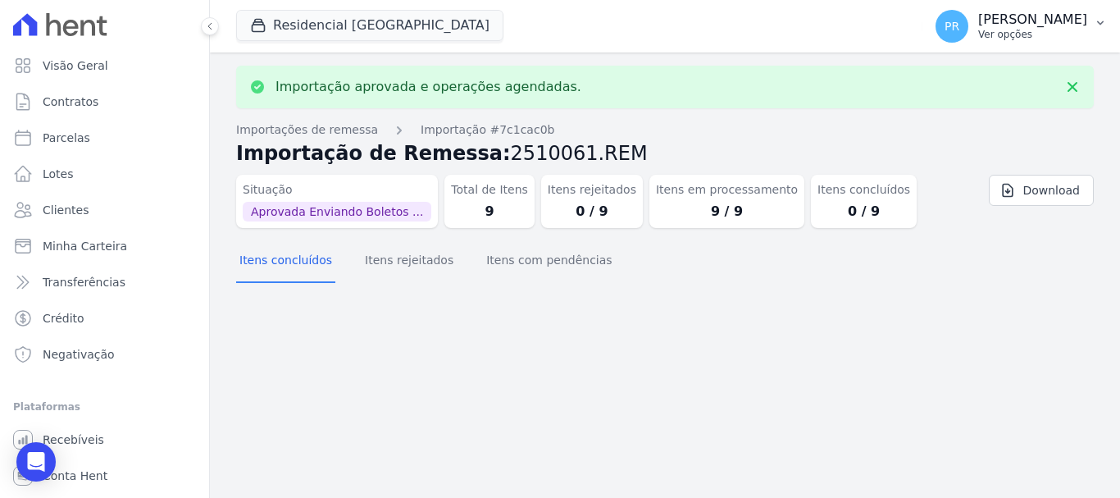
click at [1034, 41] on div "PR [PERSON_NAME] Ver opções" at bounding box center [1011, 26] width 152 height 33
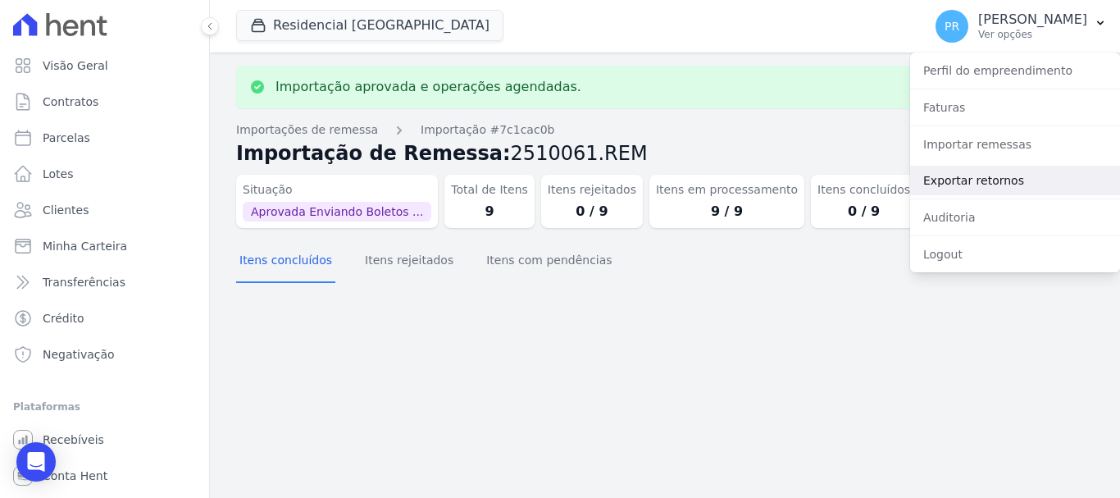
click at [990, 184] on link "Exportar retornos" at bounding box center [1015, 181] width 210 height 30
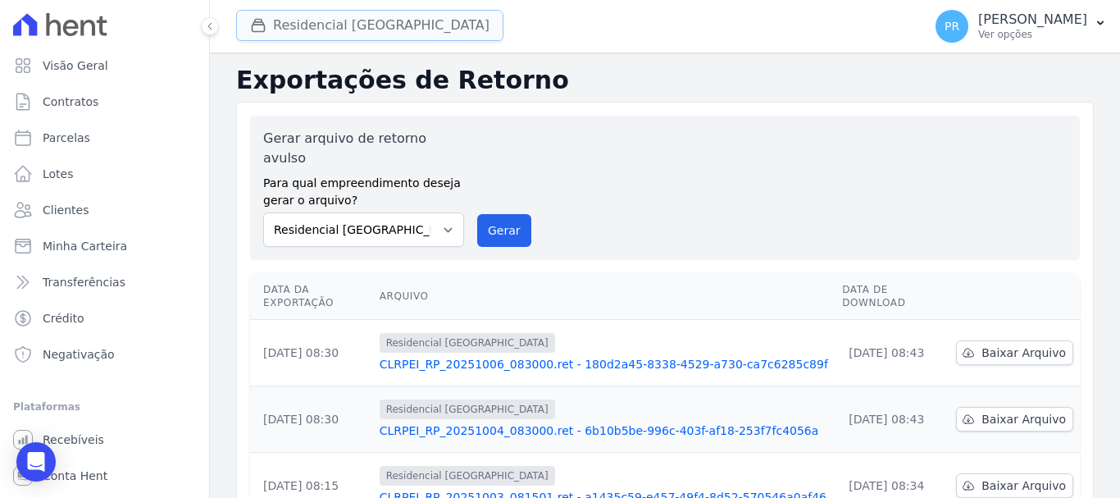
click at [372, 35] on button "Residencial [GEOGRAPHIC_DATA]" at bounding box center [369, 25] width 267 height 31
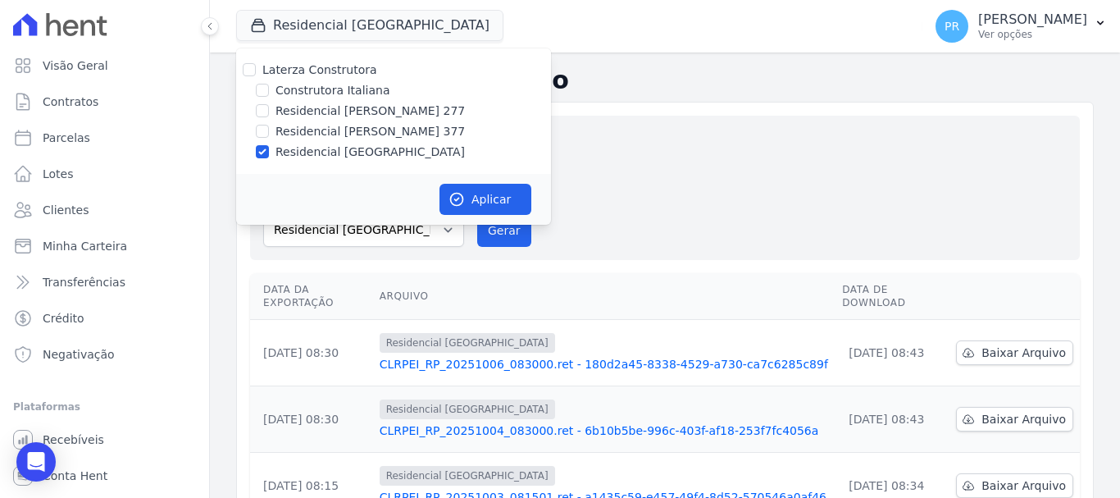
click at [348, 66] on label "Laterza Construtora" at bounding box center [319, 69] width 115 height 13
click at [256, 66] on input "Laterza Construtora" at bounding box center [249, 69] width 13 height 13
checkbox input "true"
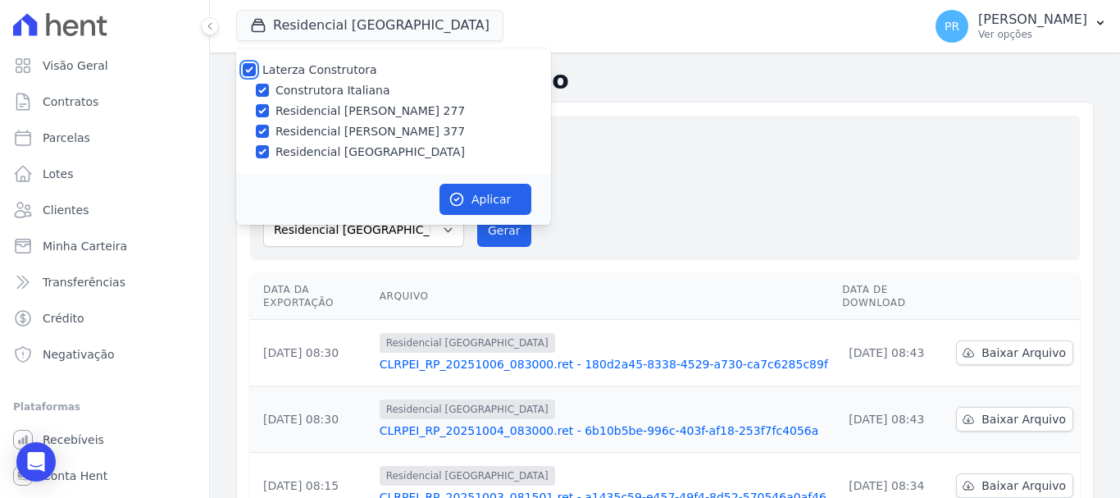
checkbox input "true"
click at [348, 66] on label "Laterza Construtora" at bounding box center [319, 69] width 115 height 13
click at [256, 66] on input "Laterza Construtora" at bounding box center [249, 69] width 13 height 13
checkbox input "false"
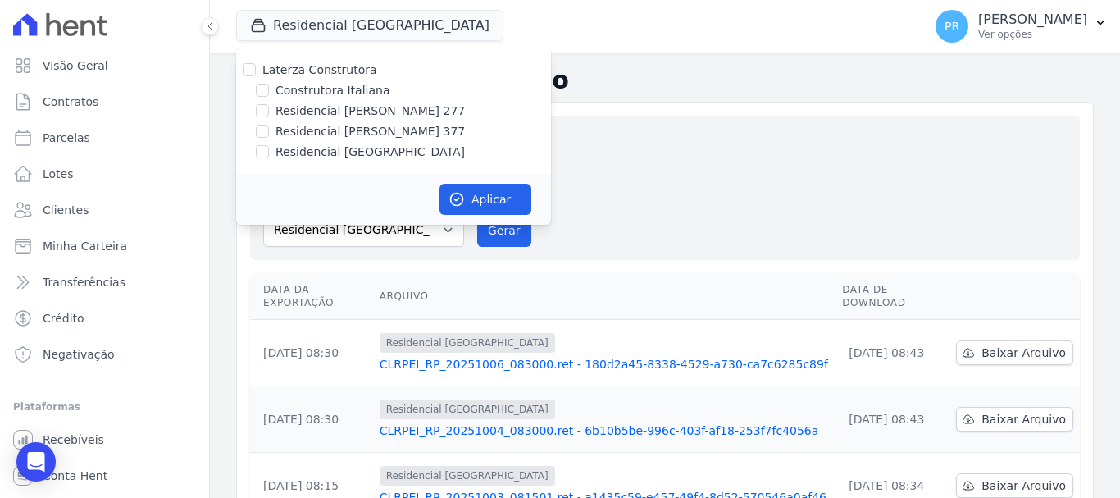
checkbox input "false"
click at [351, 88] on label "Construtora Italiana" at bounding box center [332, 90] width 114 height 17
click at [269, 88] on input "Construtora Italiana" at bounding box center [262, 90] width 13 height 13
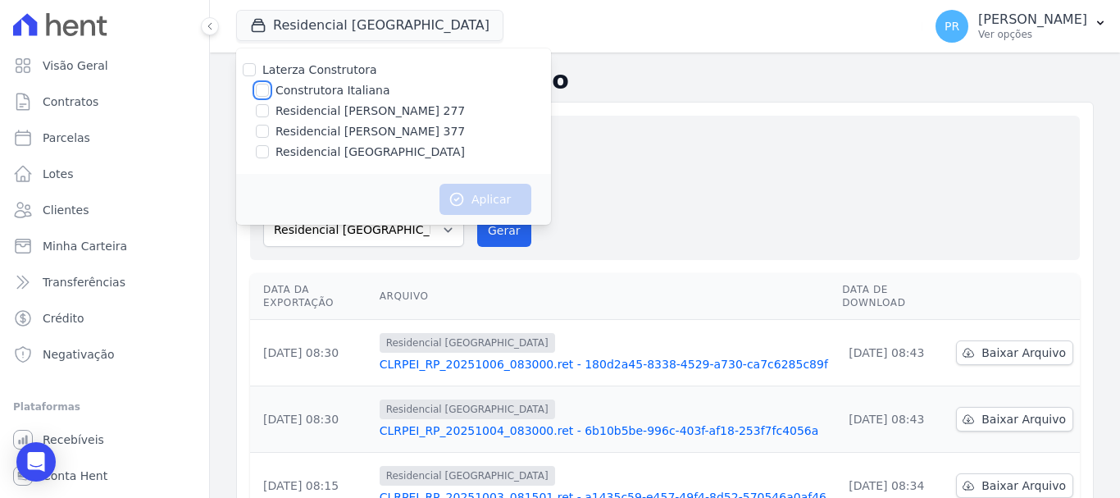
checkbox input "true"
click at [470, 205] on button "Aplicar" at bounding box center [485, 199] width 92 height 31
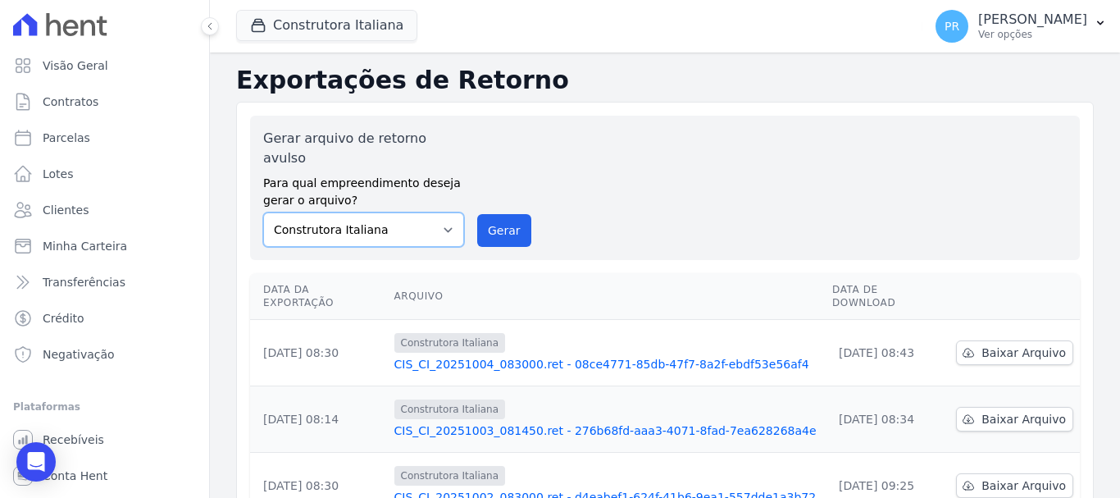
click at [442, 212] on select "Construtora Italiana Residencial [PERSON_NAME] 277 Residencial [PERSON_NAME][ST…" at bounding box center [363, 229] width 201 height 34
click at [263, 212] on select "Construtora Italiana Residencial [PERSON_NAME] 277 Residencial [PERSON_NAME][ST…" at bounding box center [363, 229] width 201 height 34
click at [514, 216] on button "Gerar" at bounding box center [504, 230] width 54 height 33
click at [994, 344] on span "Baixar Arquivo" at bounding box center [1023, 352] width 84 height 16
